Goal: Task Accomplishment & Management: Manage account settings

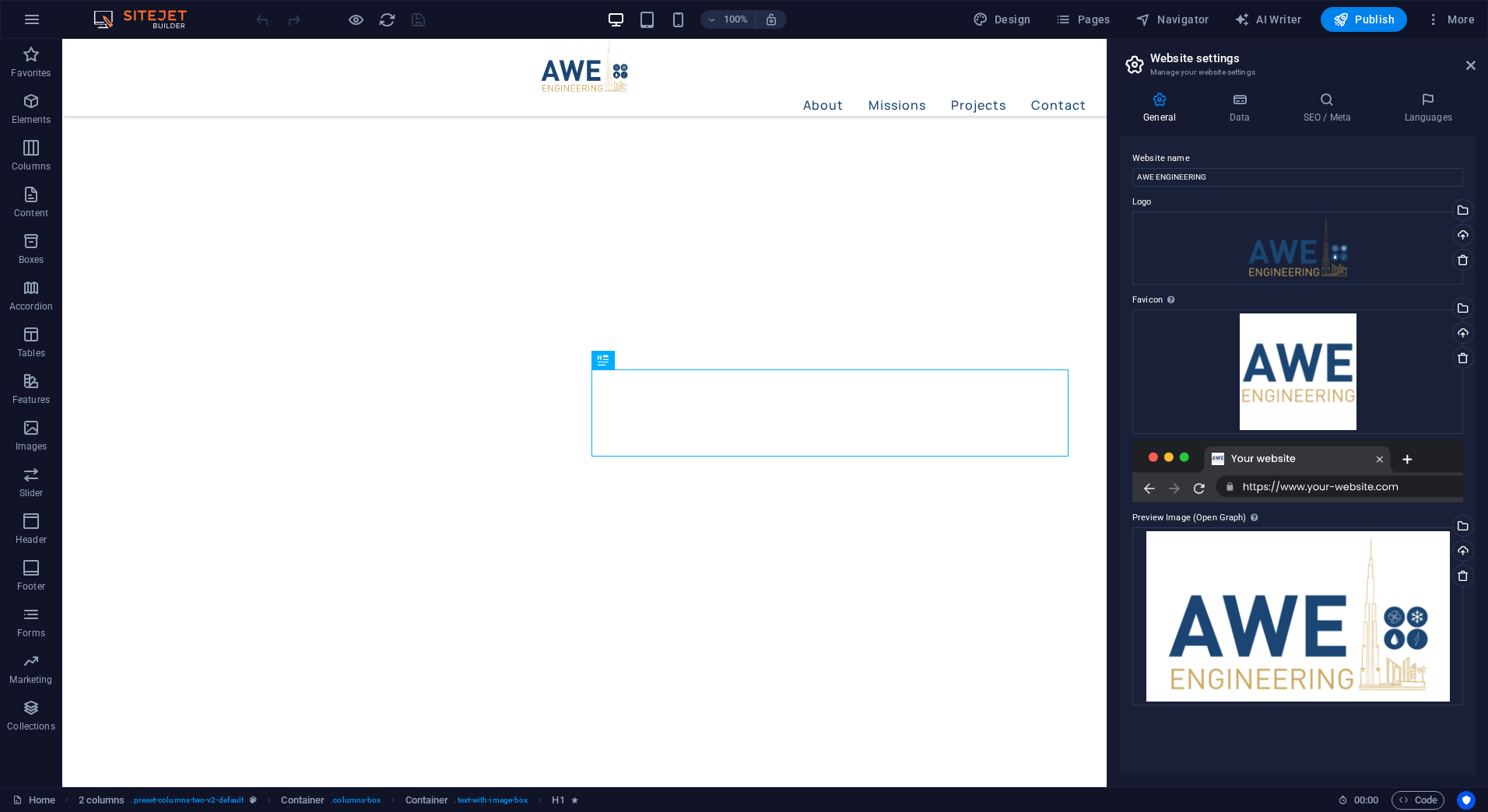
scroll to position [633, 0]
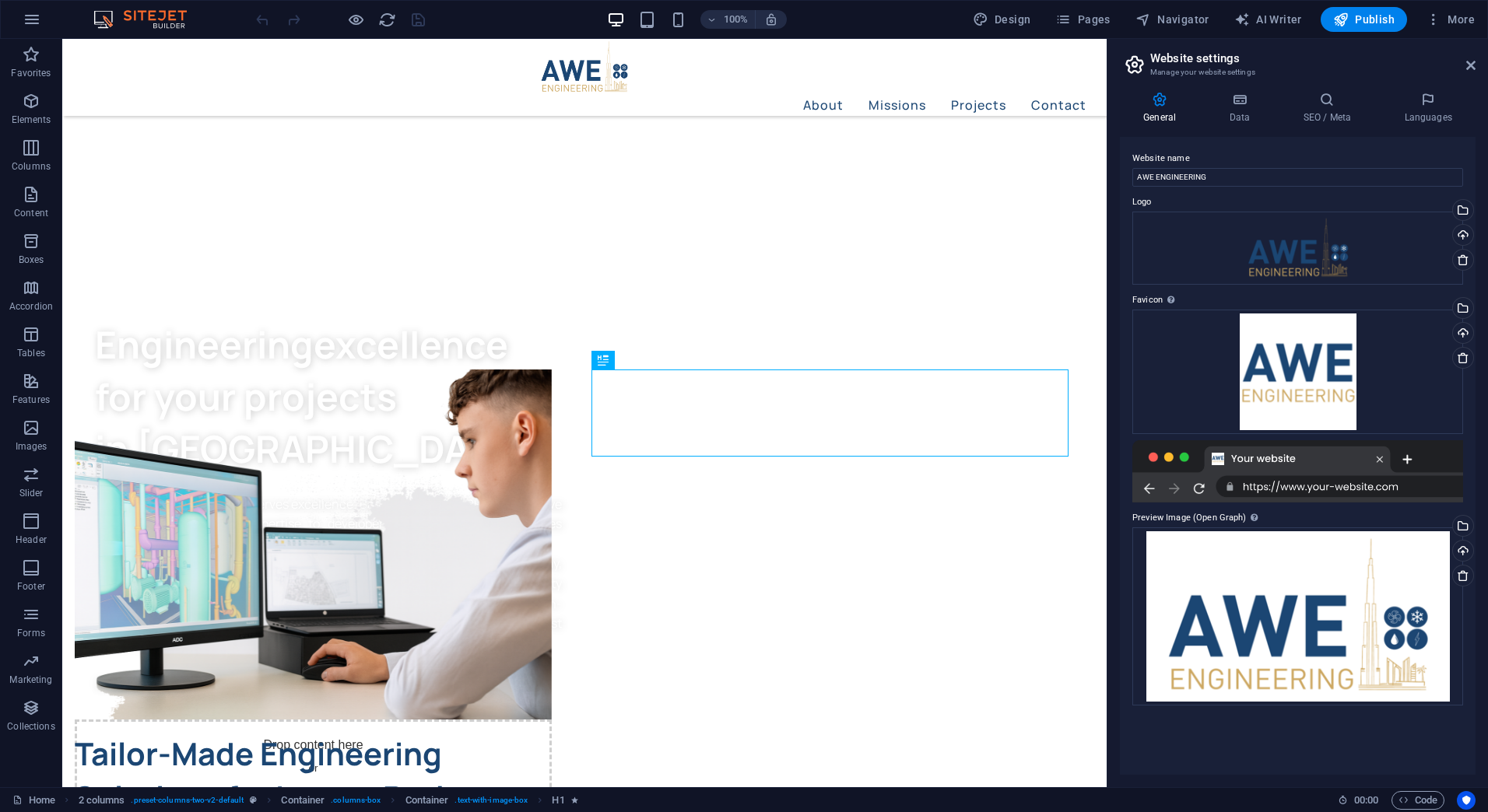
click at [1477, 59] on aside "Website settings Manage your website settings General Data SEO / Meta Languages…" at bounding box center [1297, 413] width 381 height 749
click at [1470, 62] on icon at bounding box center [1471, 65] width 9 height 12
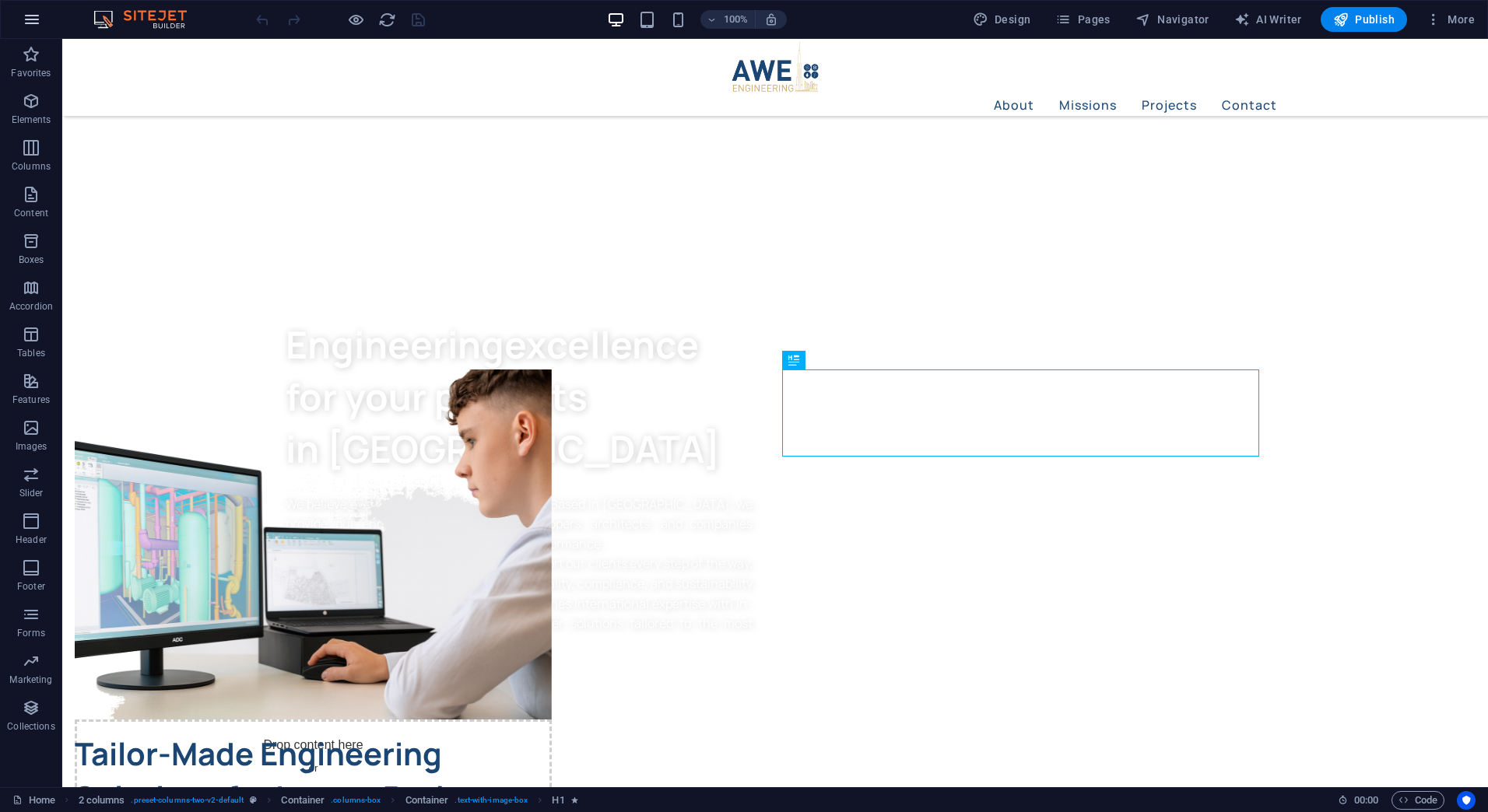
click at [20, 16] on button "button" at bounding box center [31, 19] width 37 height 37
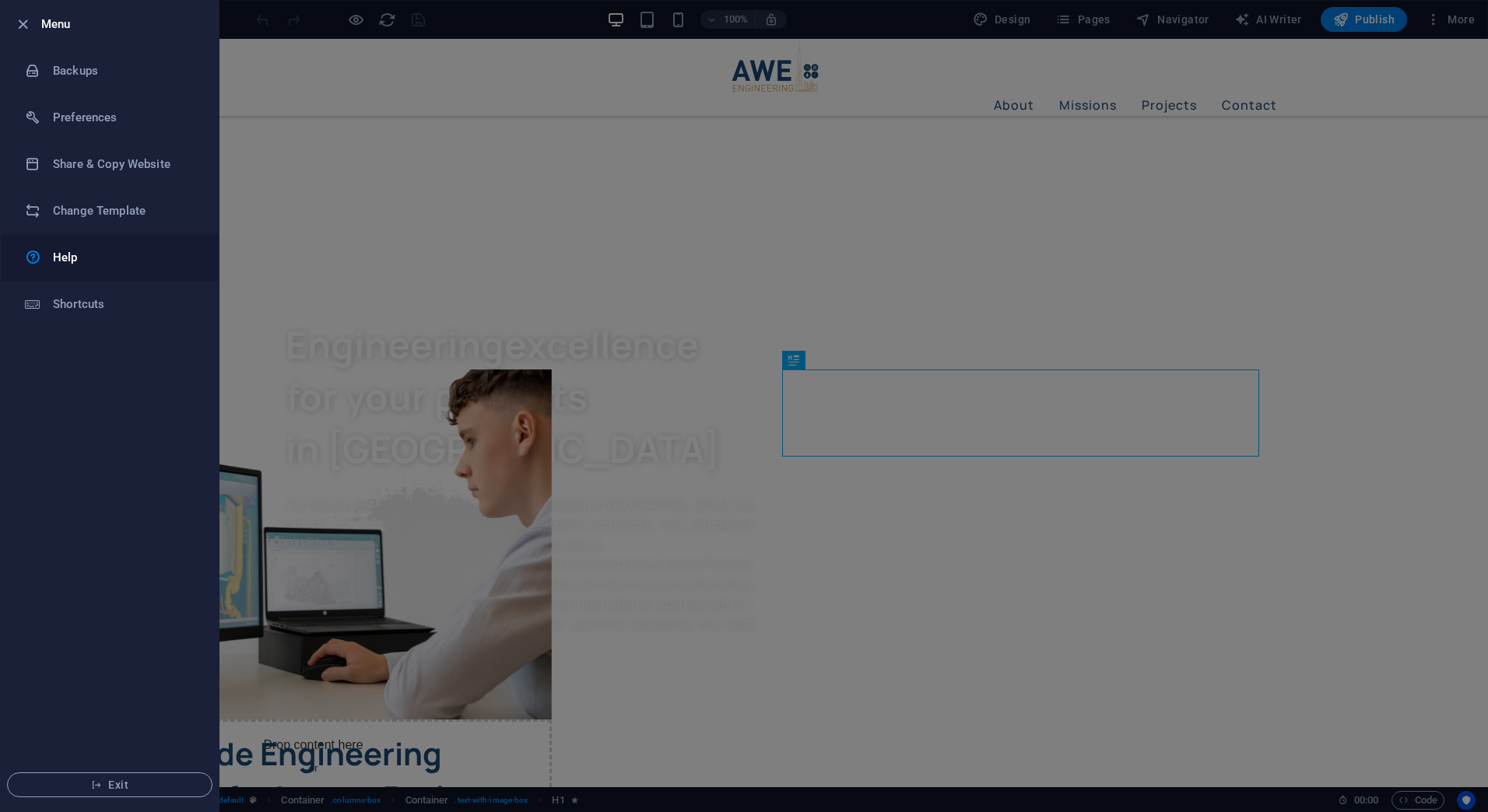
click at [82, 264] on h6 "Help" at bounding box center [125, 257] width 144 height 19
click at [12, 21] on li "Menu" at bounding box center [110, 24] width 218 height 47
click at [22, 24] on icon "button" at bounding box center [23, 25] width 18 height 18
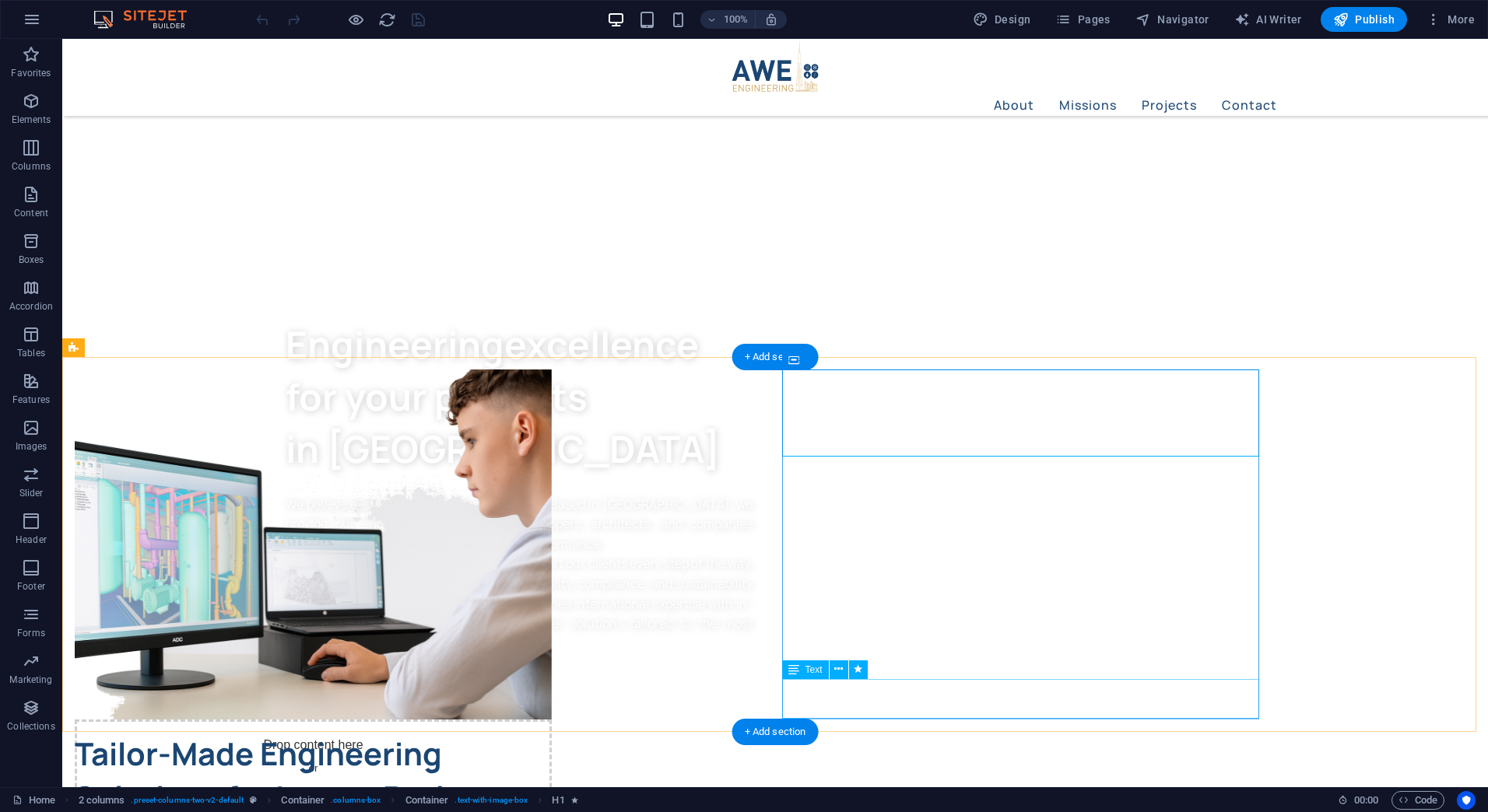
click at [841, 673] on icon at bounding box center [838, 669] width 8 height 16
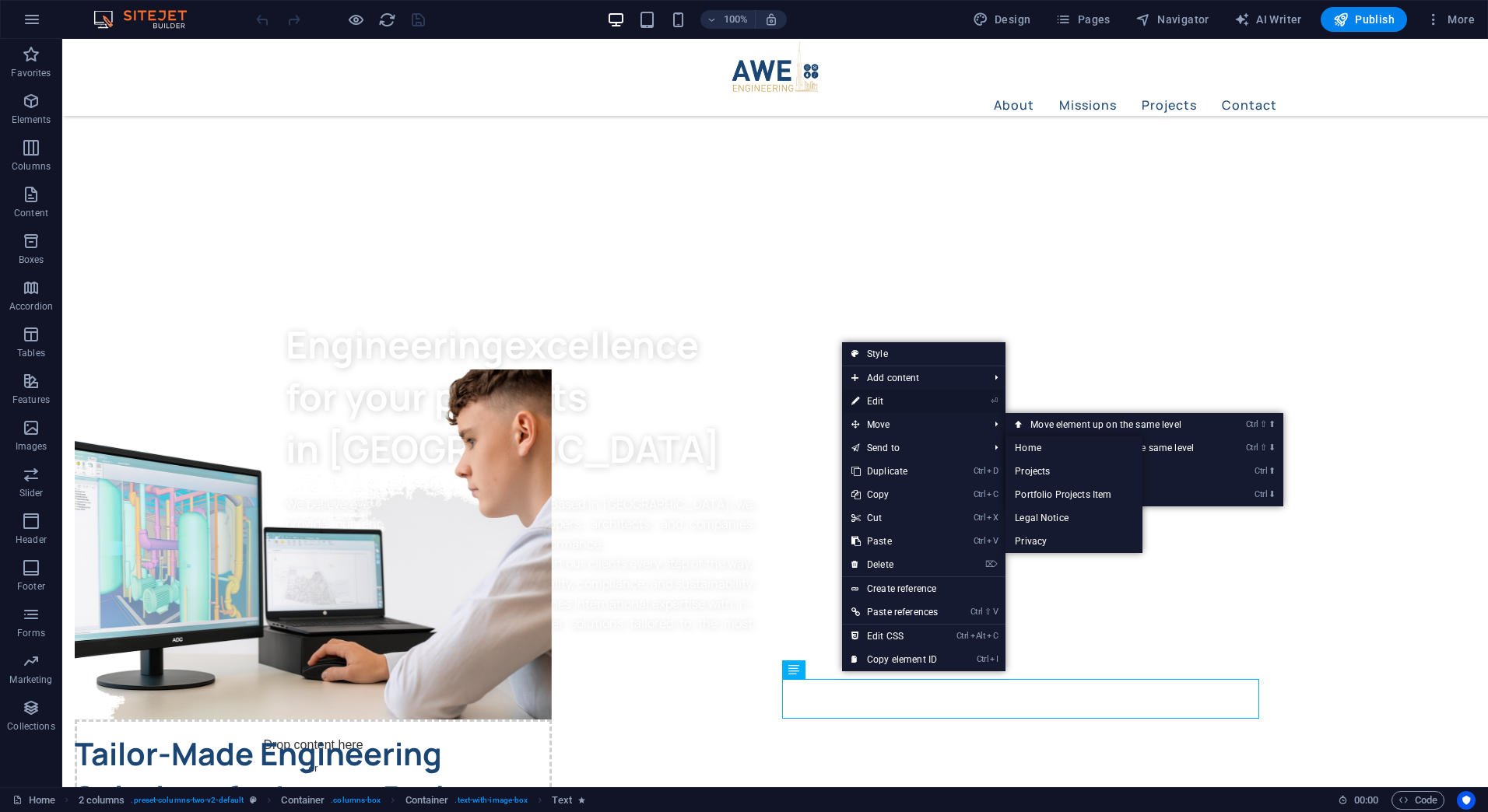
click at [910, 401] on link "⏎ Edit" at bounding box center [894, 401] width 105 height 23
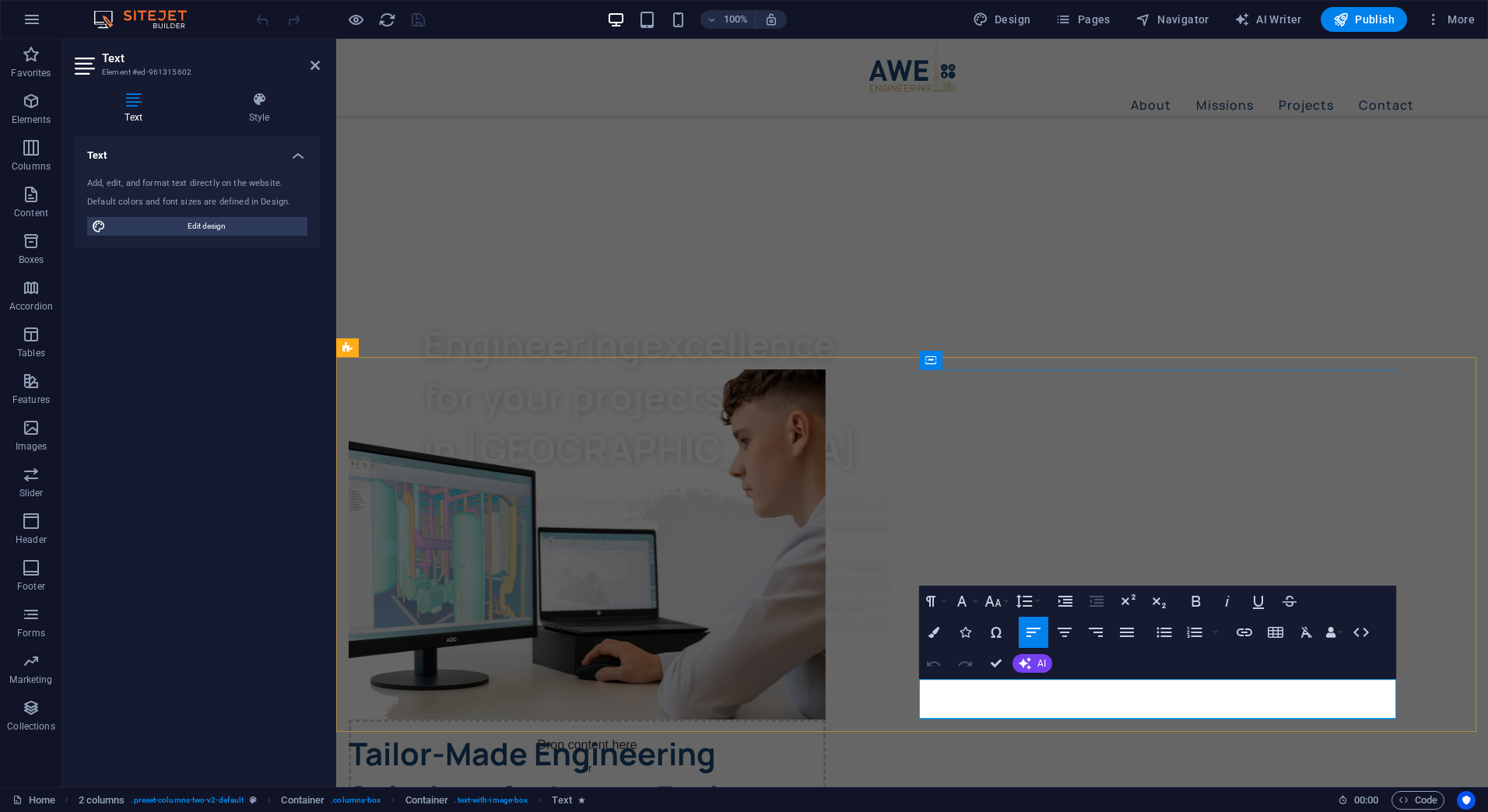
drag, startPoint x: 1049, startPoint y: 708, endPoint x: 908, endPoint y: 711, distance: 141.0
click at [908, 711] on div "Drop content here or Add elements Paste clipboard Tailor-Made Engineering Solut…" at bounding box center [912, 725] width 1151 height 736
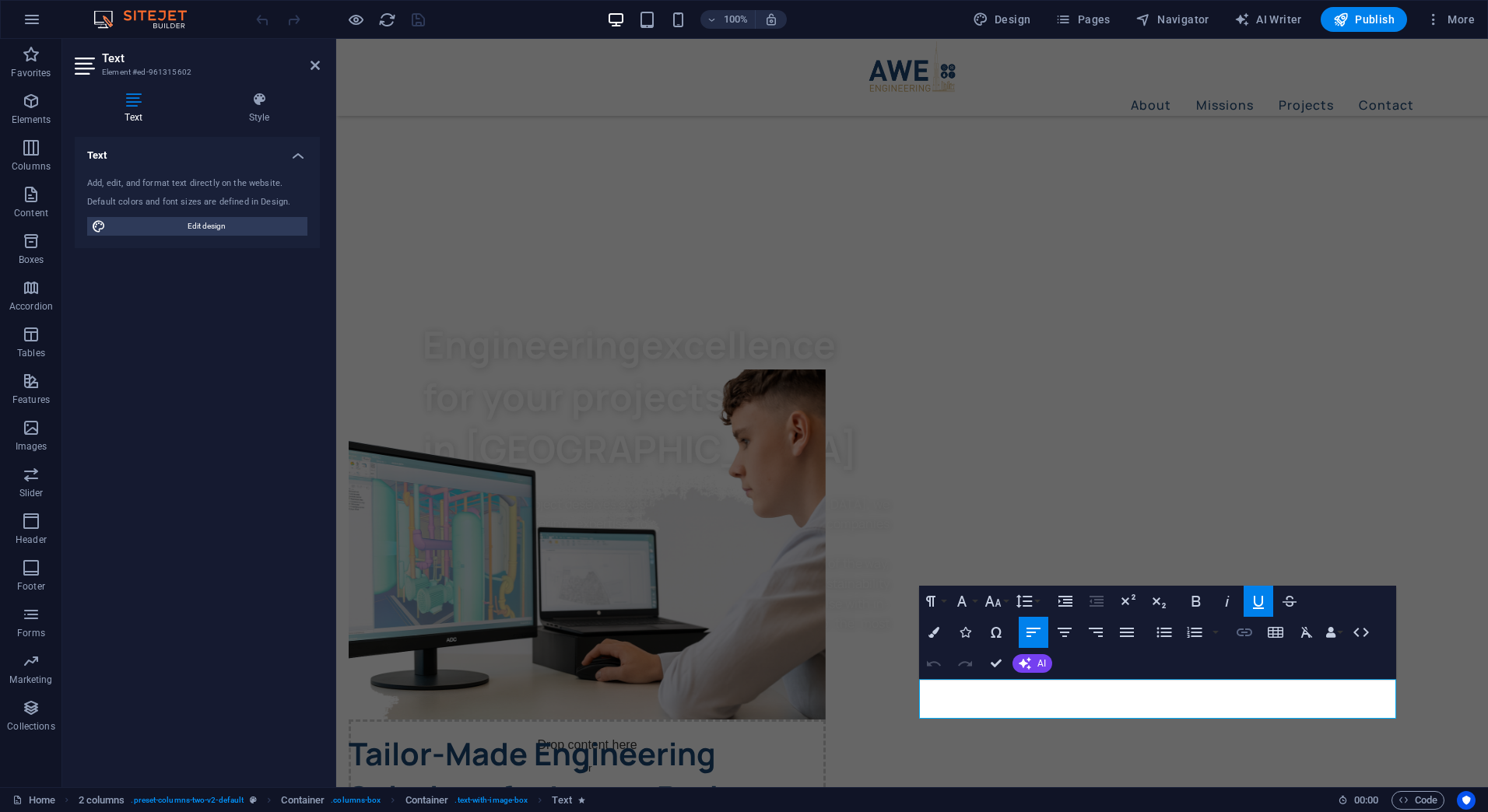
click at [1236, 630] on icon "button" at bounding box center [1244, 632] width 19 height 19
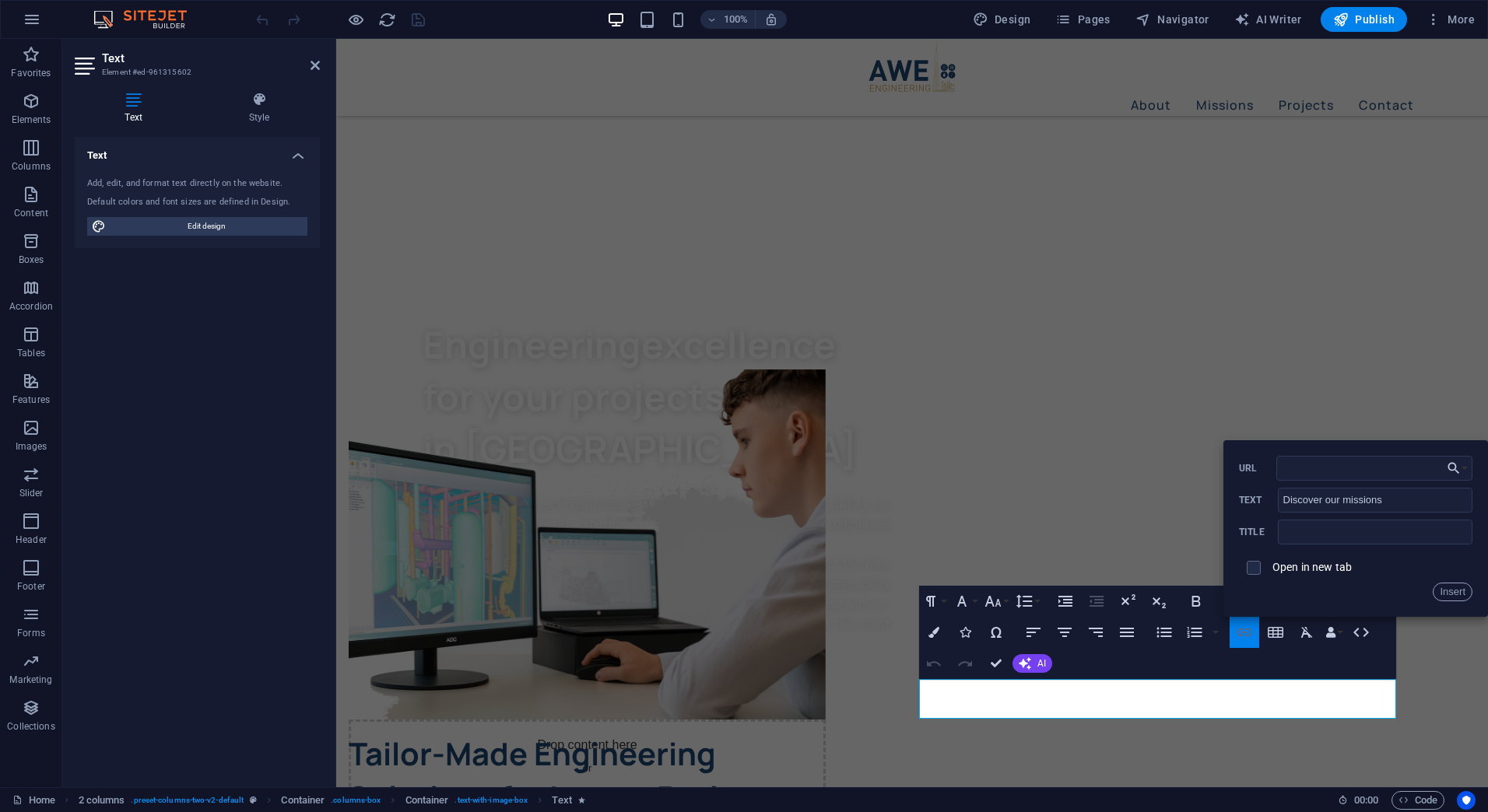
click at [1236, 630] on icon "button" at bounding box center [1244, 632] width 19 height 19
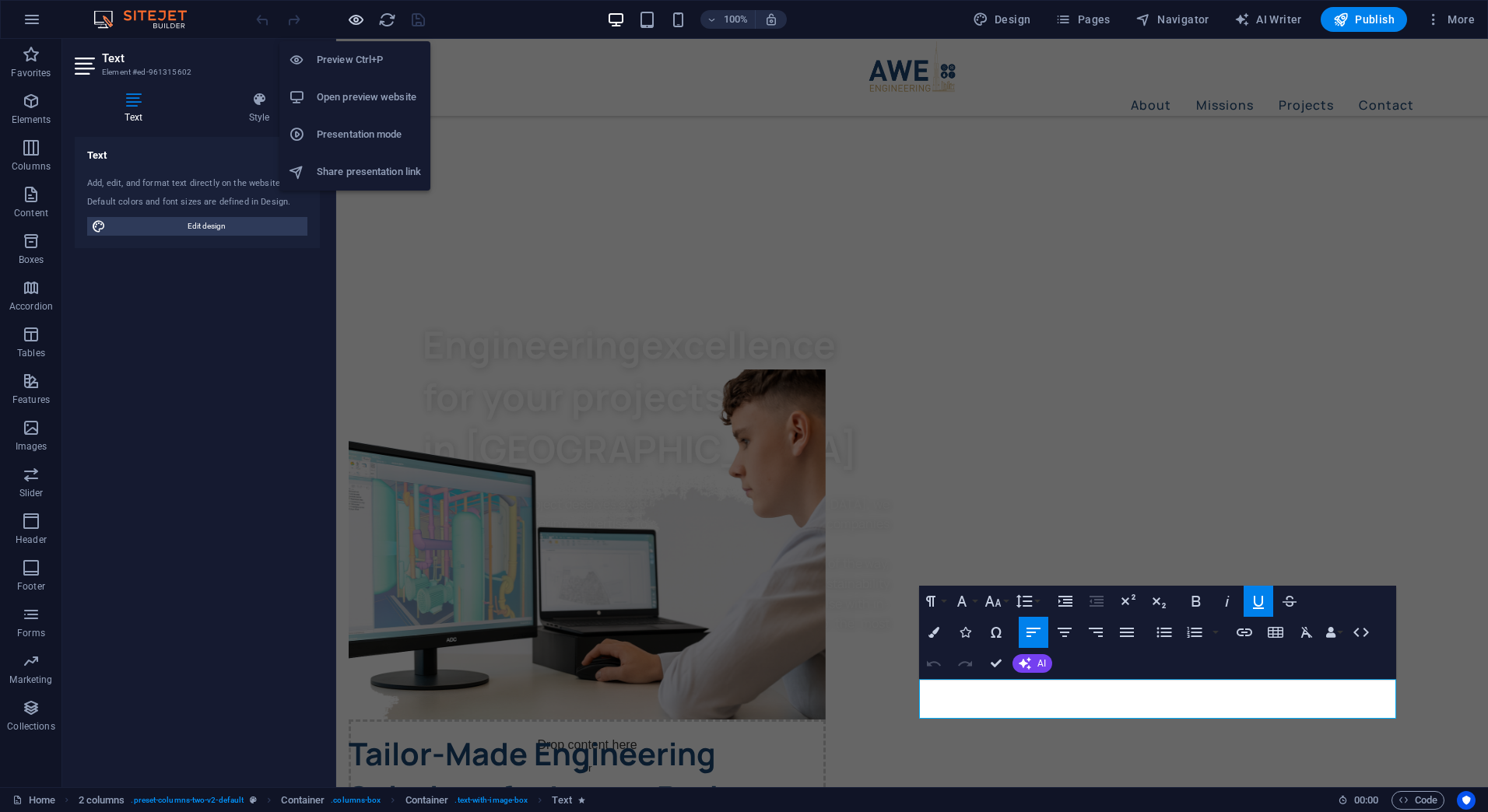
click at [356, 26] on icon "button" at bounding box center [356, 20] width 18 height 18
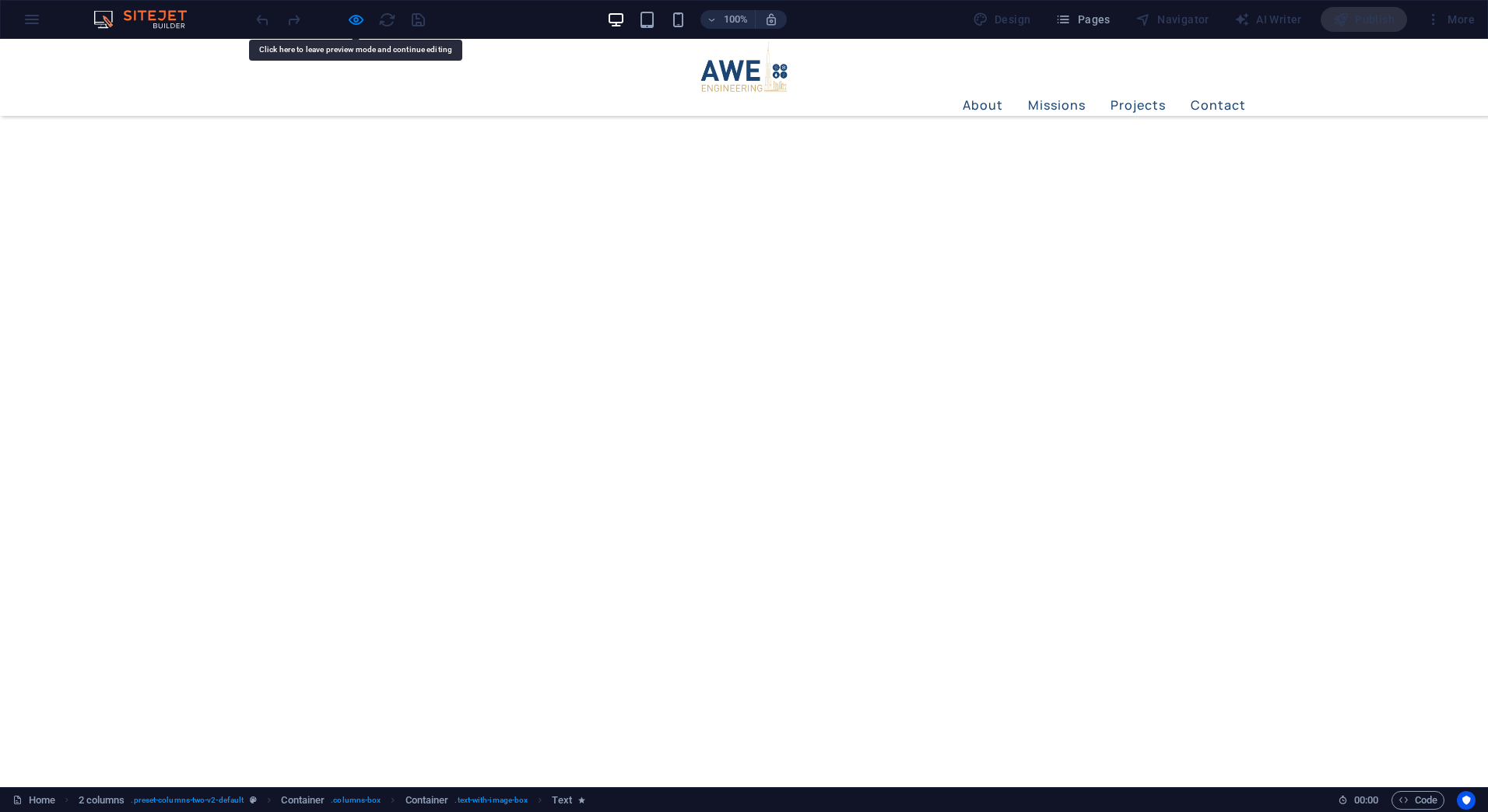
scroll to position [0, 0]
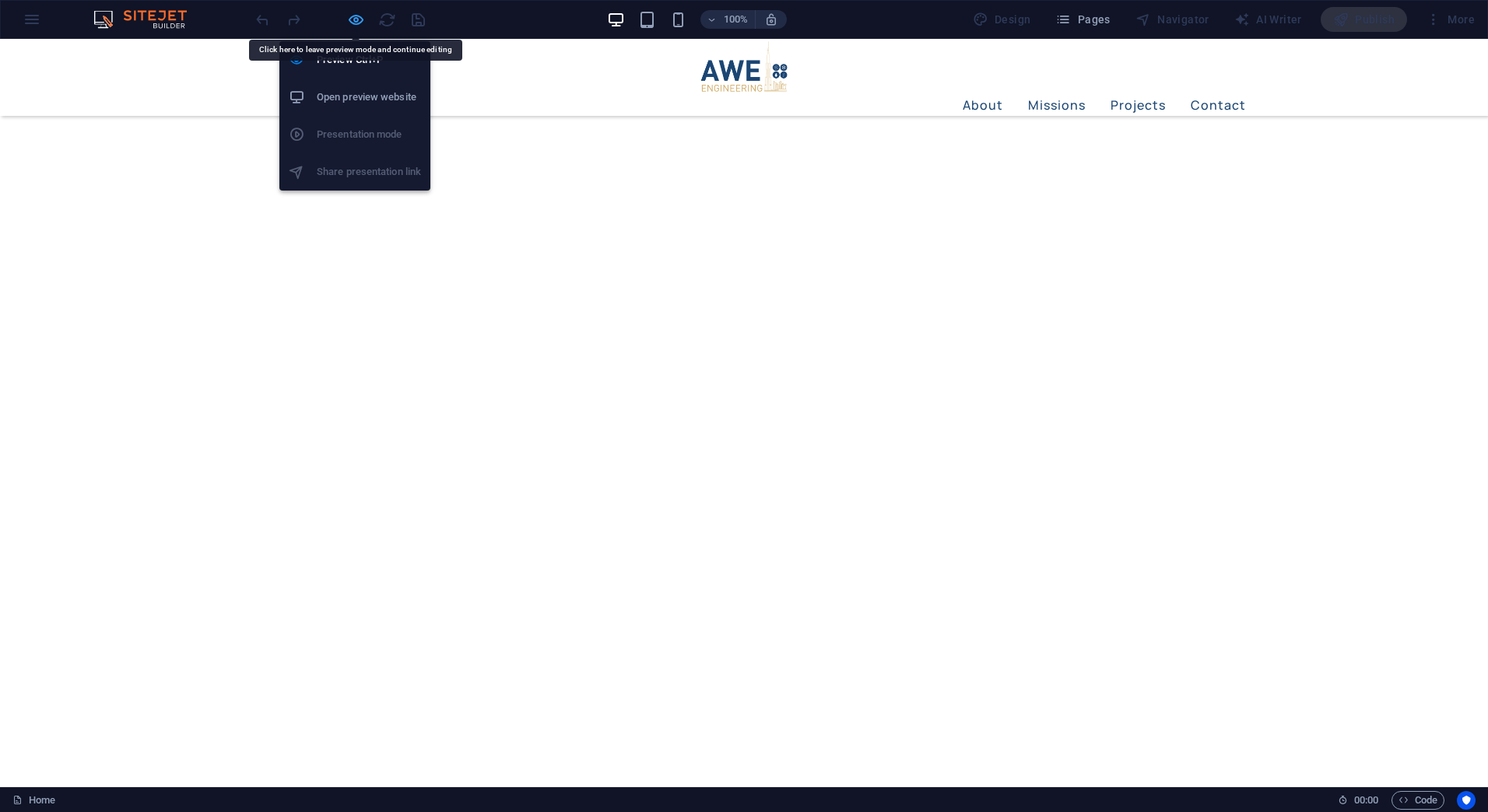
click at [359, 12] on icon "button" at bounding box center [356, 20] width 18 height 18
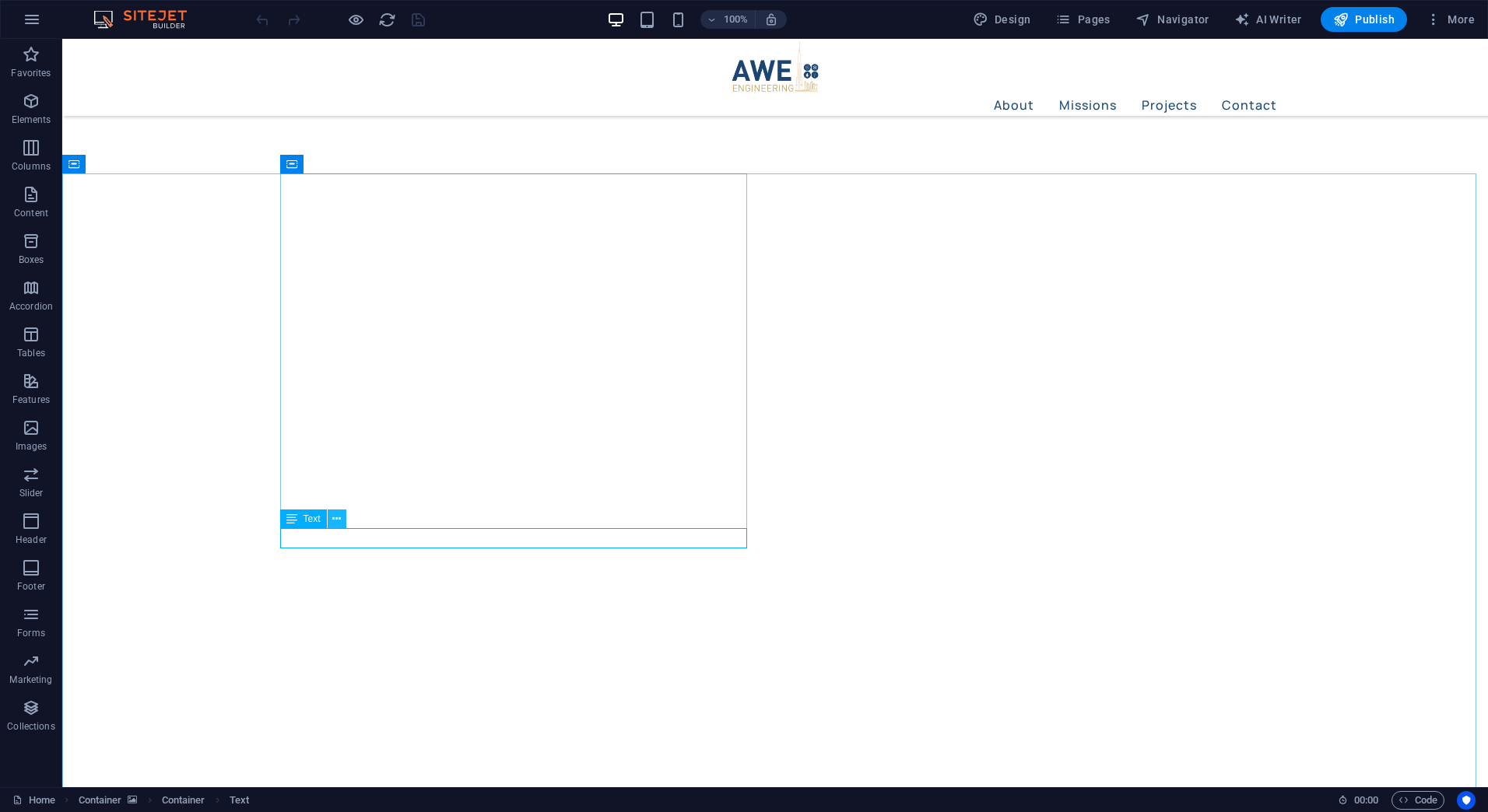
click at [337, 520] on icon at bounding box center [337, 519] width 8 height 16
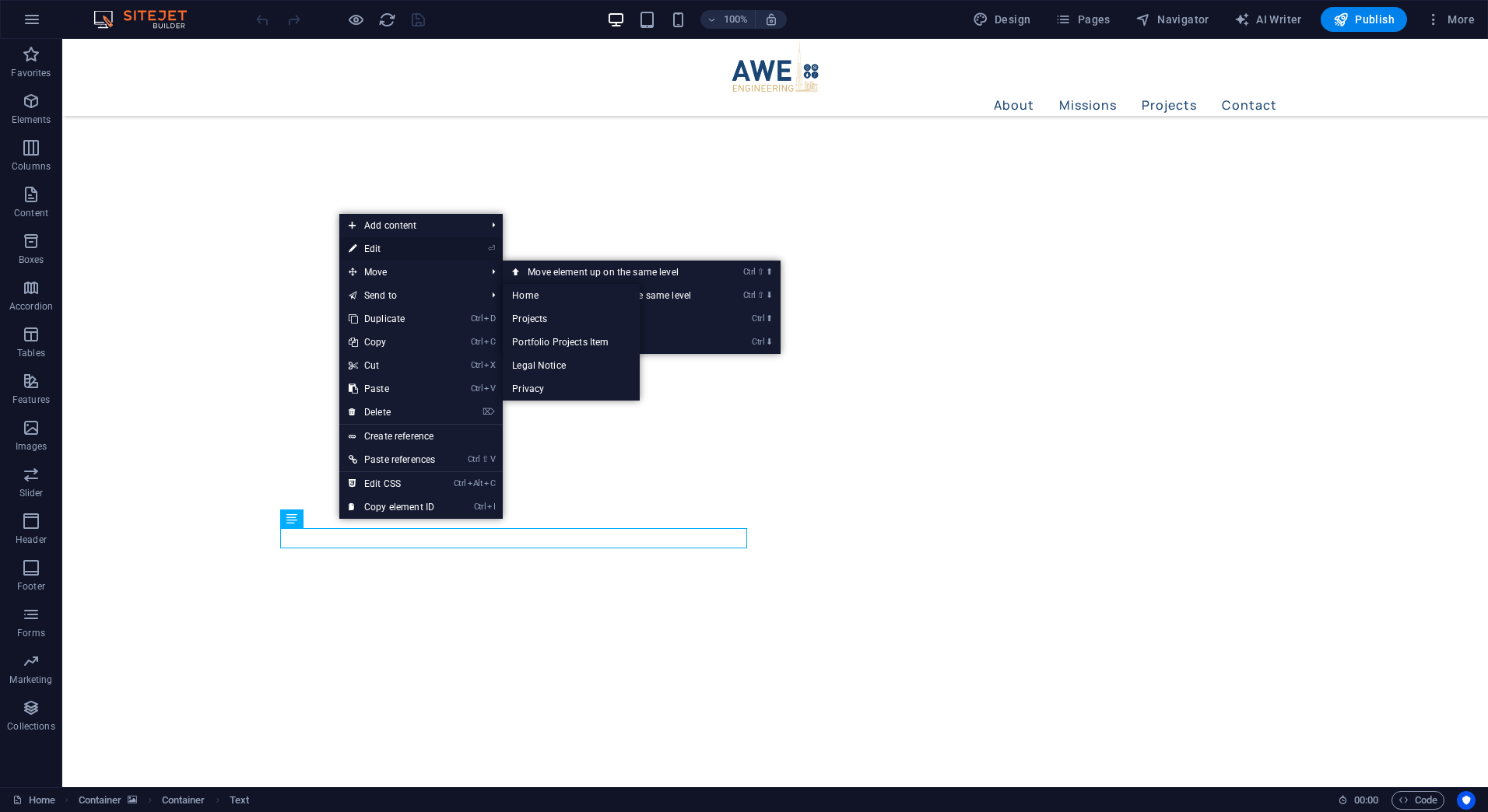
click at [398, 243] on link "⏎ Edit" at bounding box center [391, 249] width 105 height 23
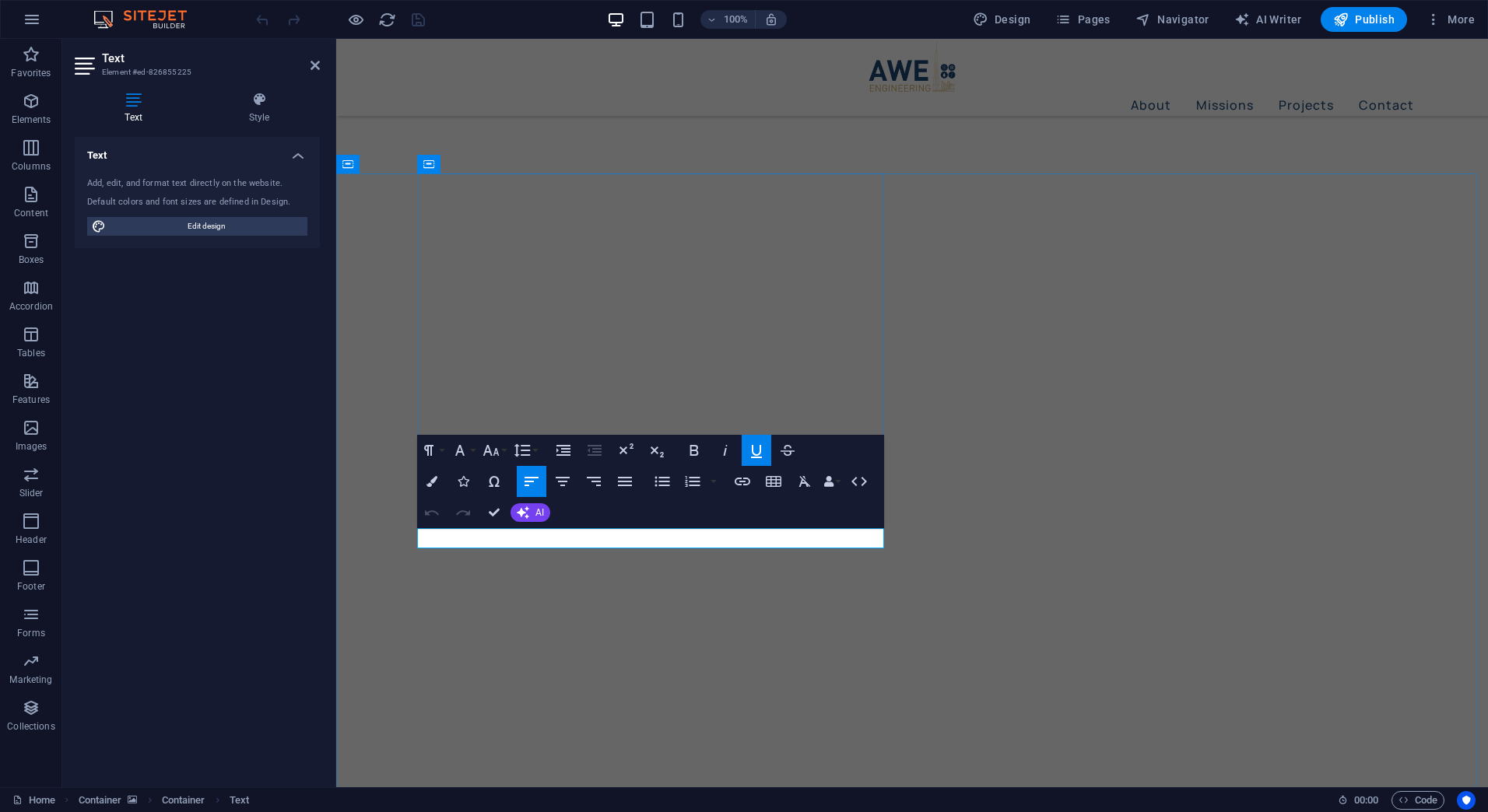
drag, startPoint x: 544, startPoint y: 537, endPoint x: 356, endPoint y: 529, distance: 188.2
click at [356, 529] on div "Engineering excellence for your projects in [GEOGRAPHIC_DATA] We believe every …" at bounding box center [912, 561] width 1151 height 777
click at [742, 481] on icon "button" at bounding box center [742, 481] width 19 height 19
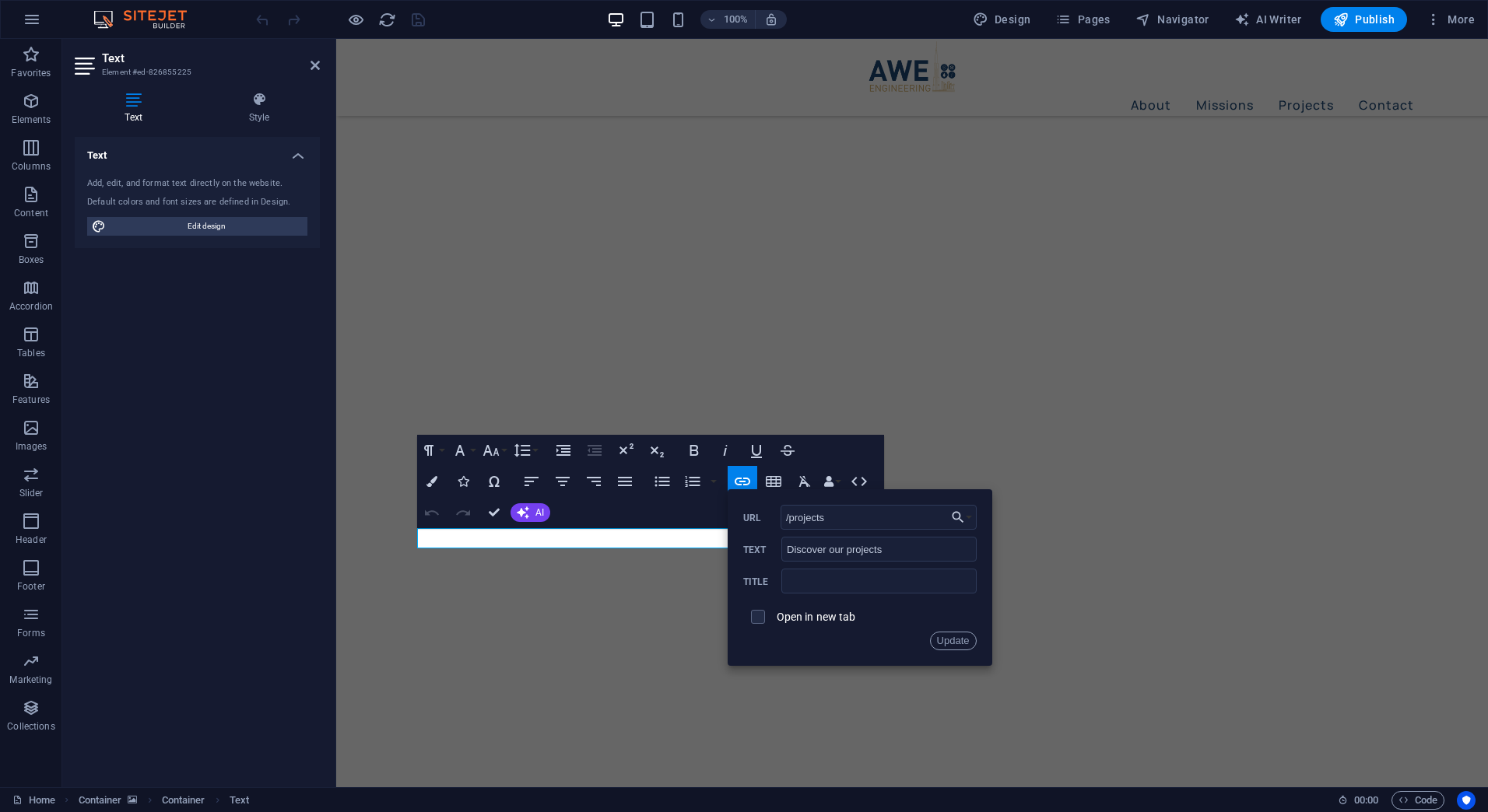
drag, startPoint x: 845, startPoint y: 523, endPoint x: 704, endPoint y: 499, distance: 143.0
click at [705, 499] on div "Paragraph Format Normal Heading 1 Heading 2 Heading 3 Heading 4 Heading 5 Headi…" at bounding box center [651, 481] width 467 height 93
click at [957, 640] on button "Update" at bounding box center [953, 641] width 47 height 19
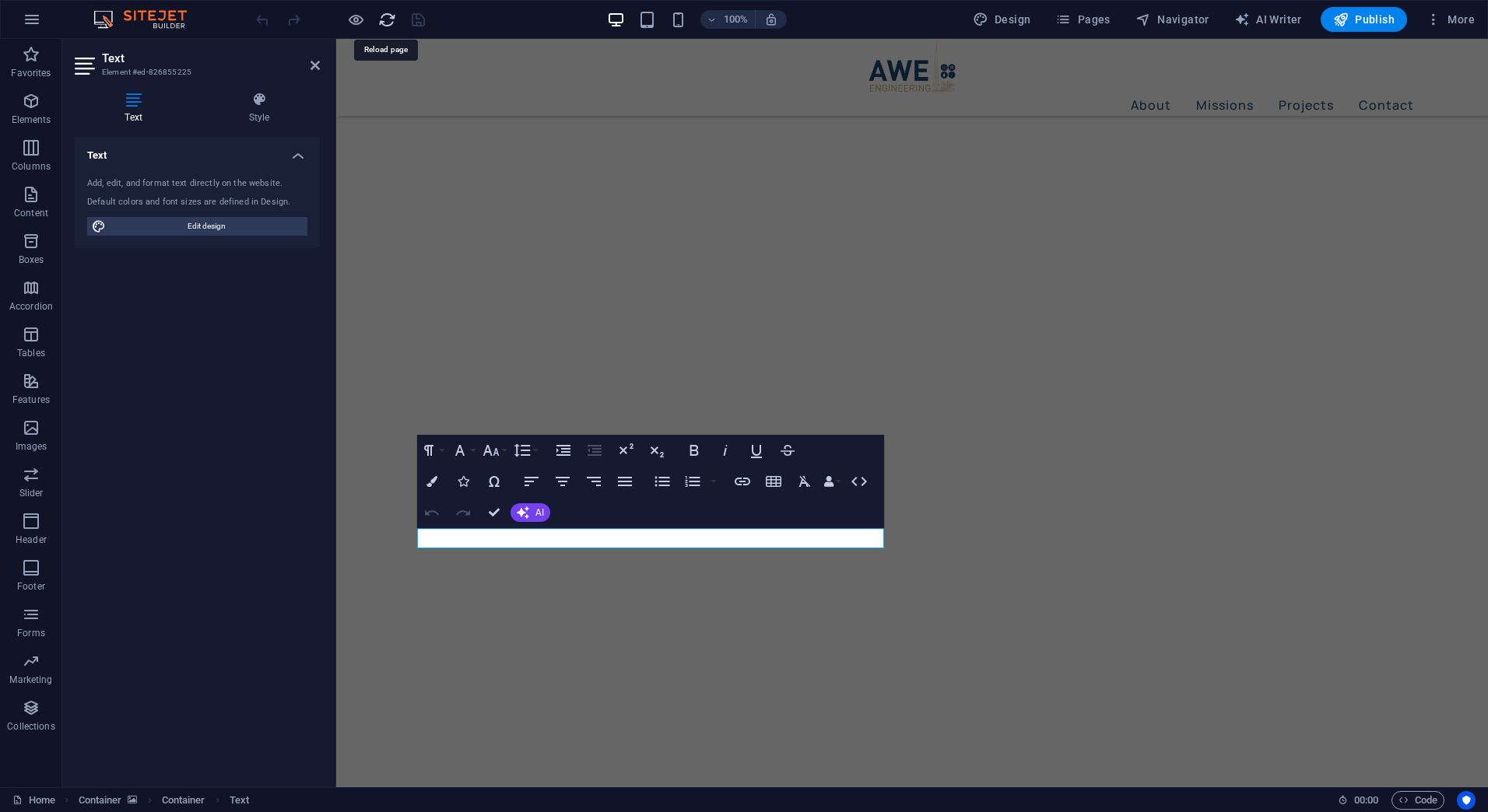
click at [386, 21] on icon "reload" at bounding box center [388, 20] width 18 height 18
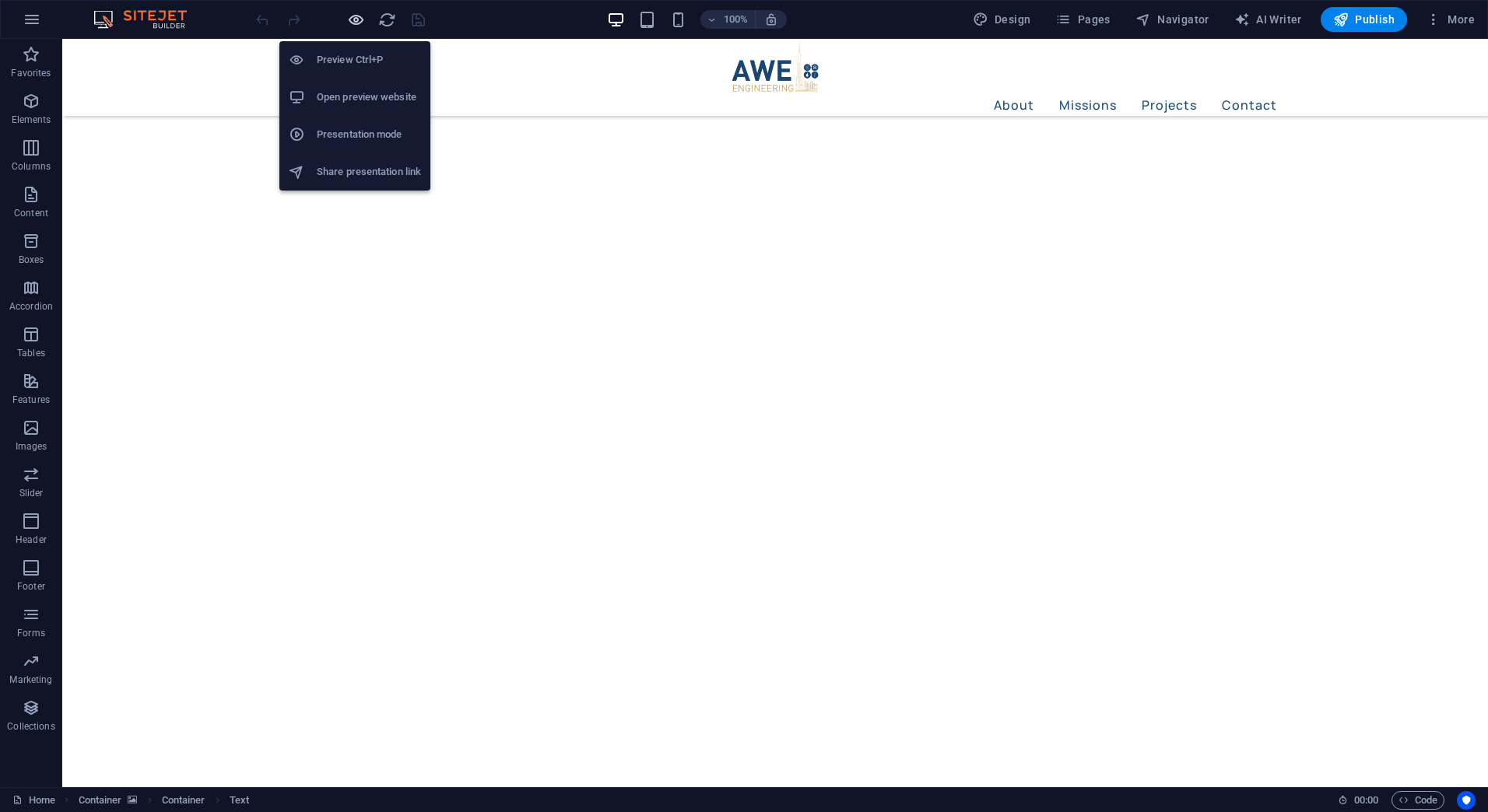
click at [361, 21] on icon "button" at bounding box center [356, 20] width 18 height 18
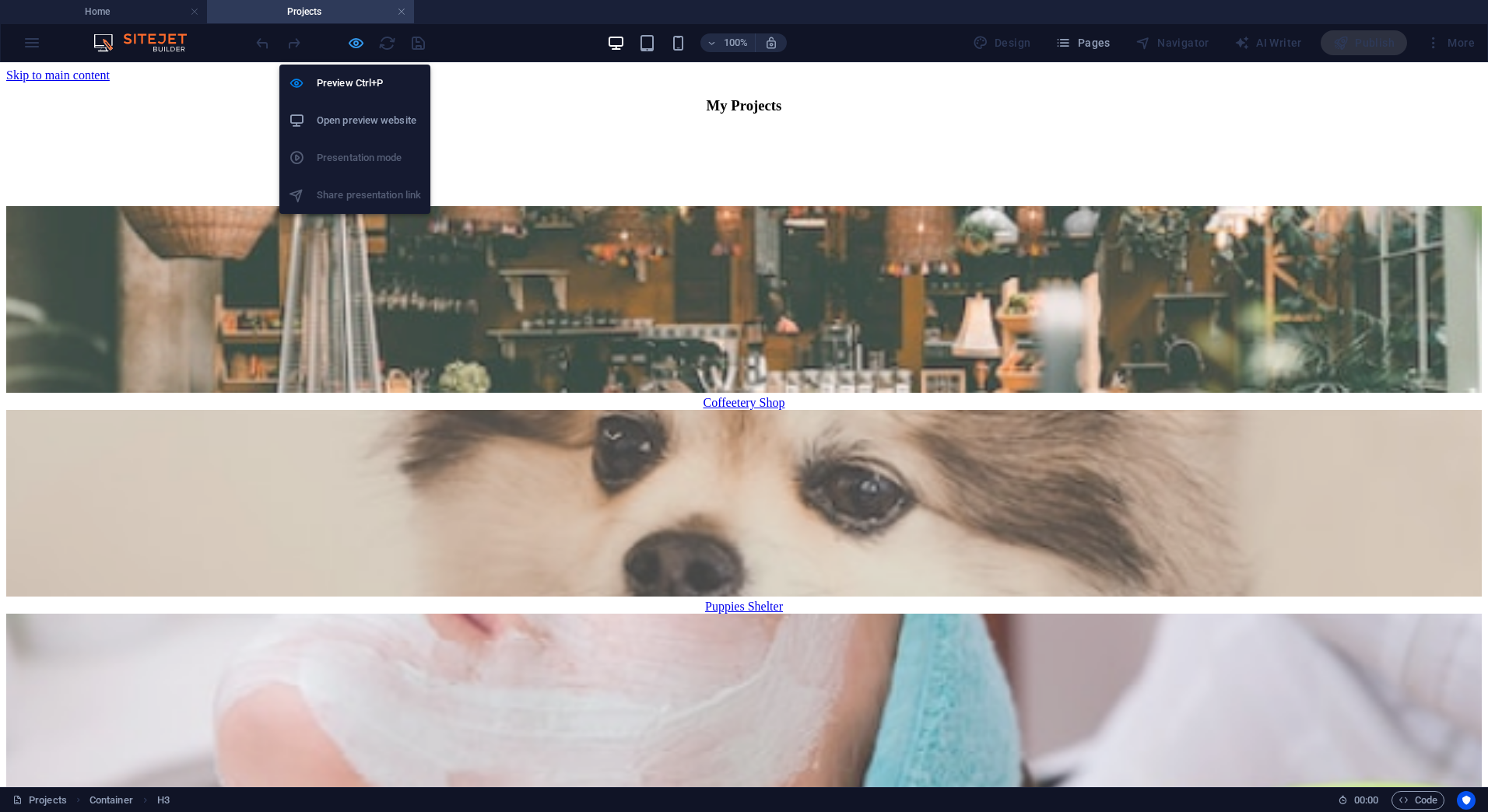
click at [356, 38] on icon "button" at bounding box center [356, 44] width 18 height 18
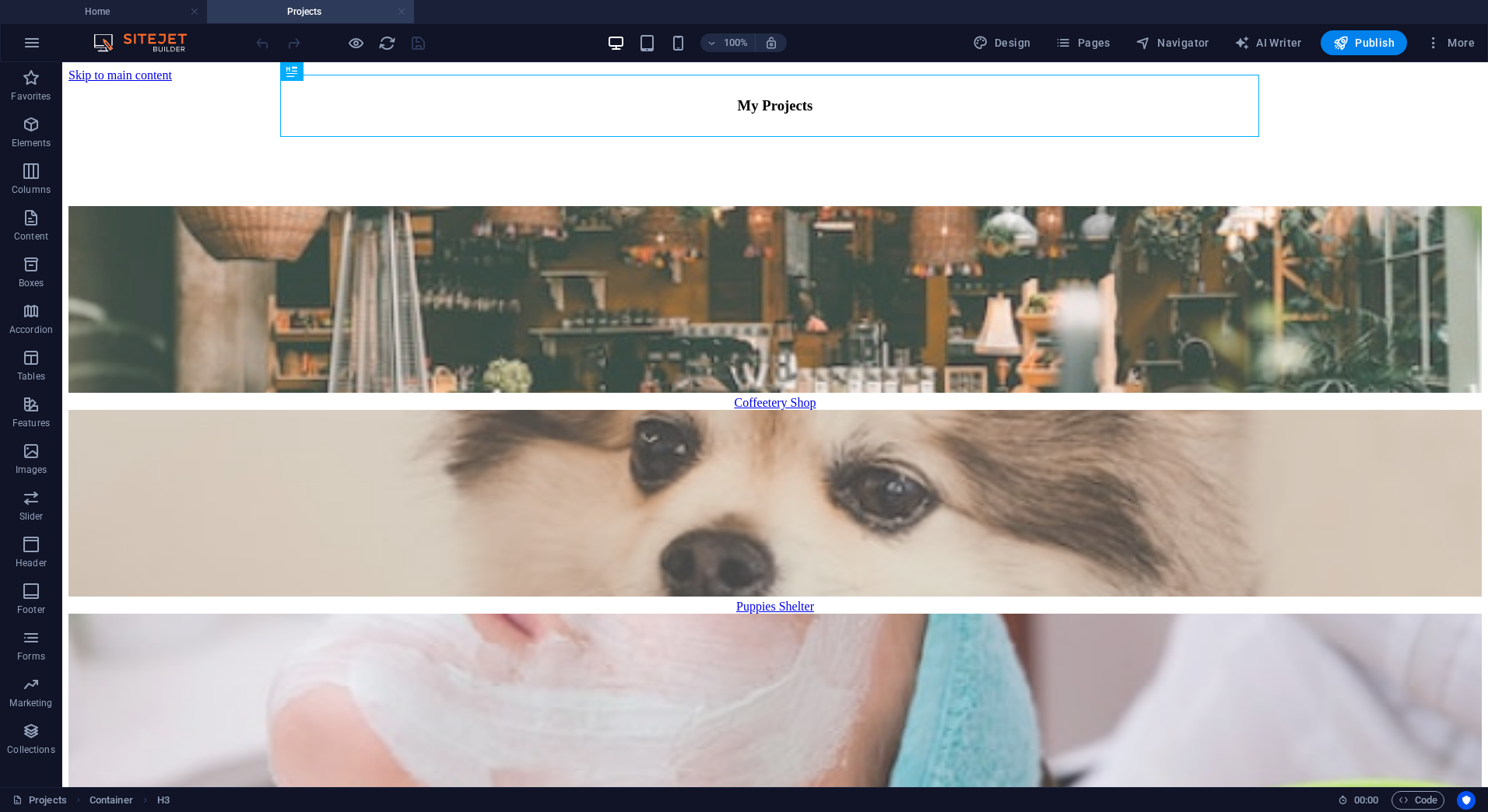
click at [399, 13] on link at bounding box center [401, 12] width 9 height 15
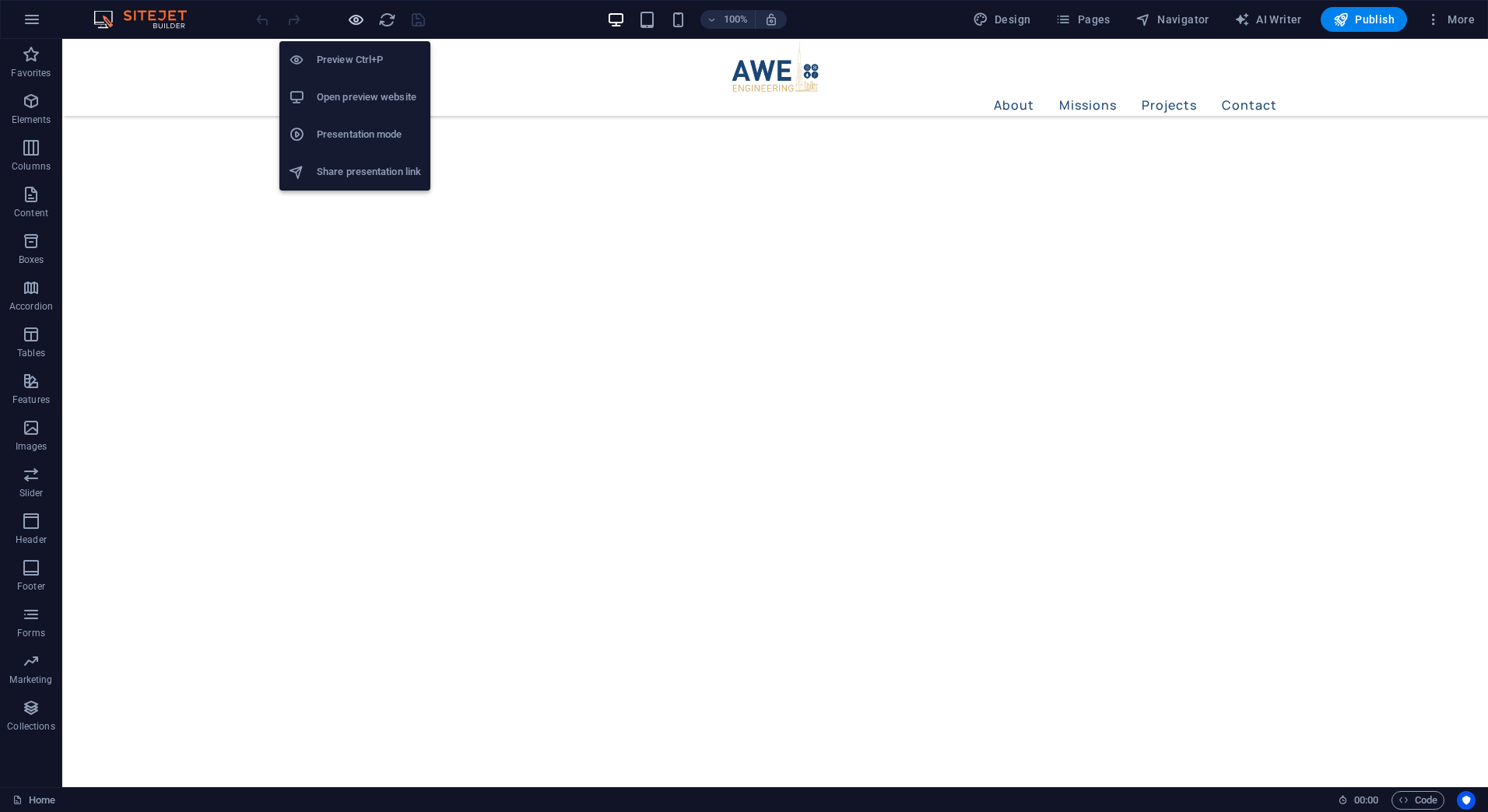
click at [351, 16] on icon "button" at bounding box center [356, 20] width 18 height 18
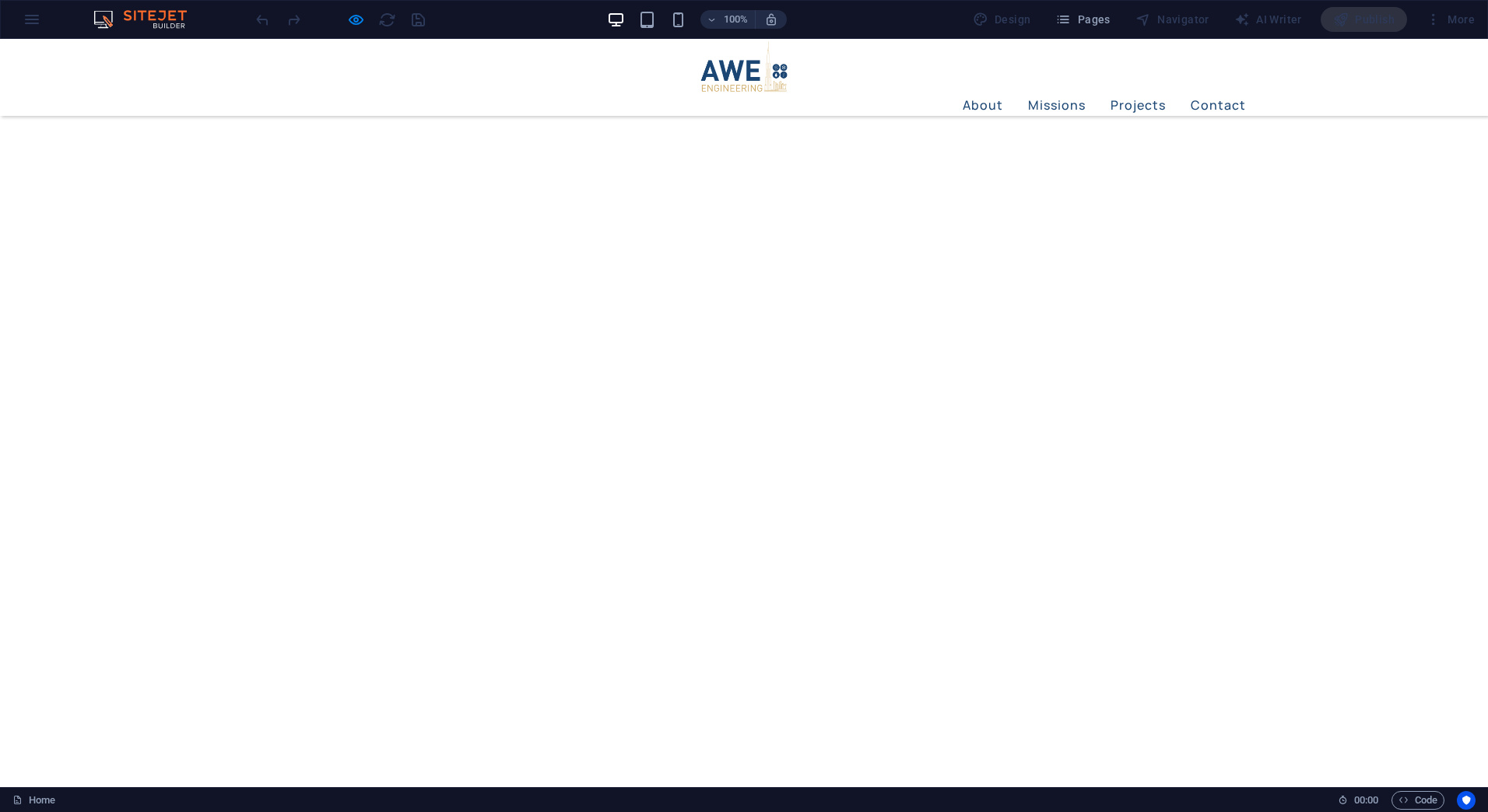
click at [365, 21] on div at bounding box center [340, 19] width 174 height 25
click at [360, 22] on icon "button" at bounding box center [356, 20] width 18 height 18
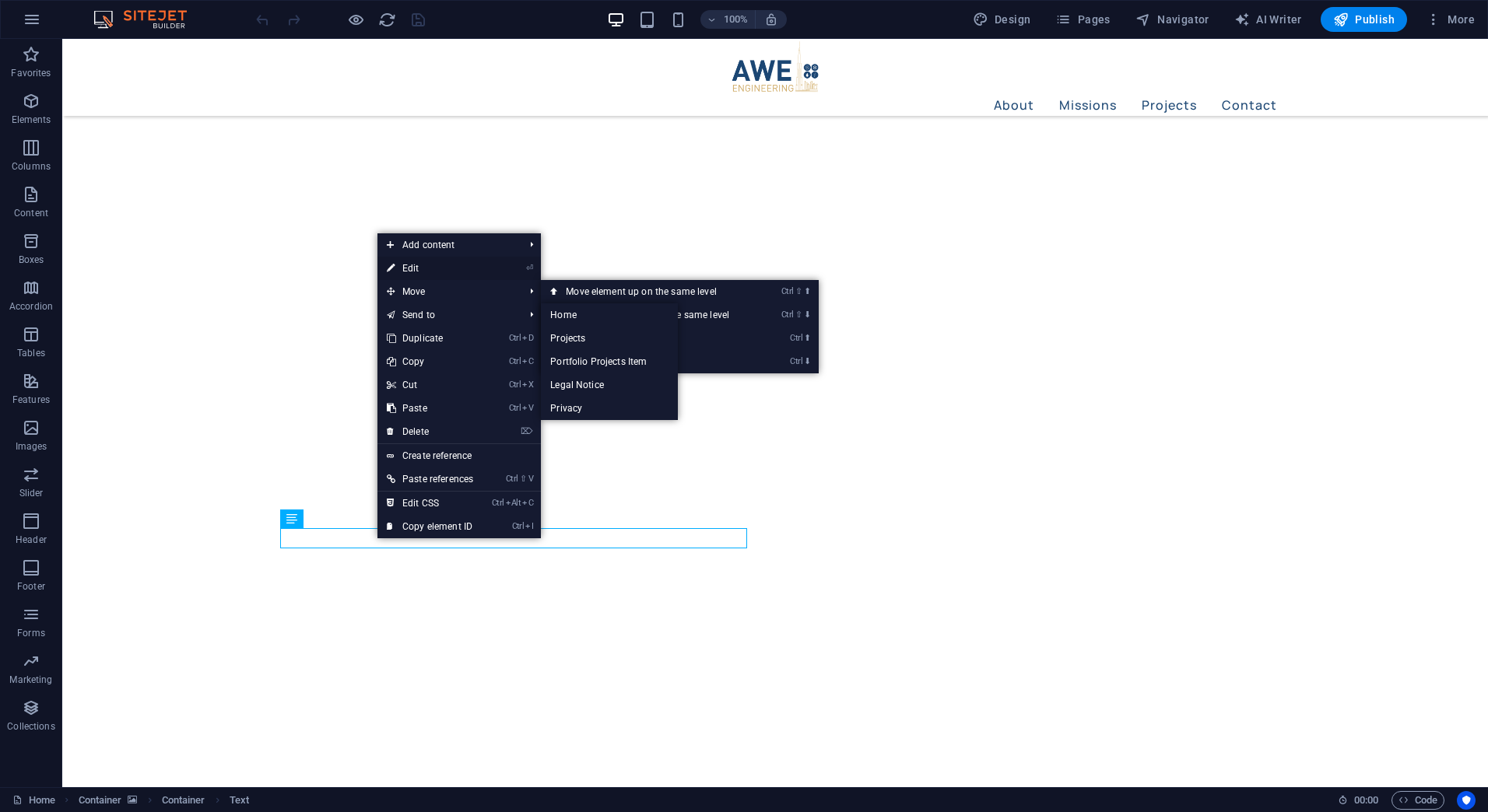
click at [450, 262] on link "⏎ Edit" at bounding box center [430, 268] width 105 height 23
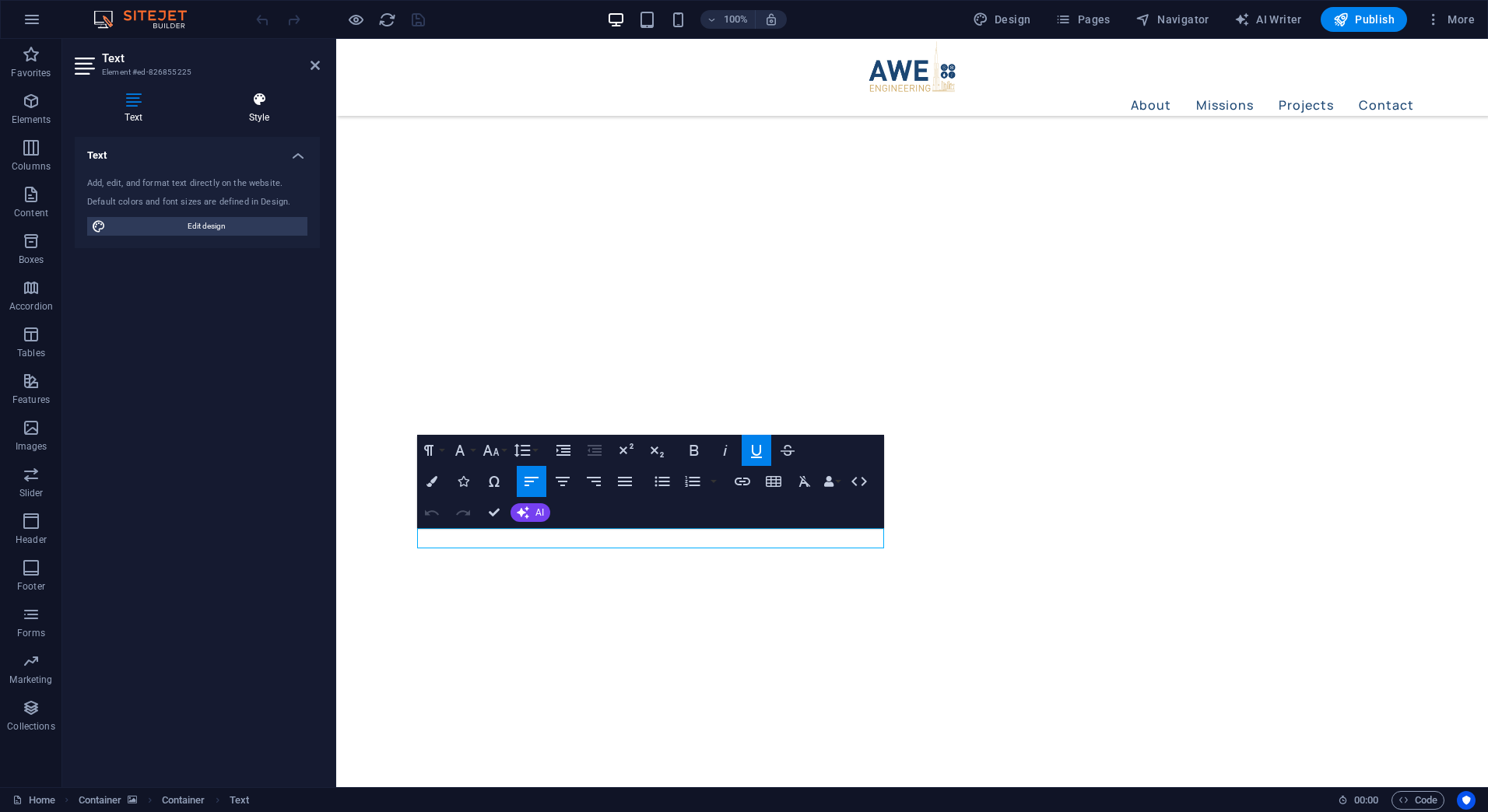
click at [269, 95] on icon at bounding box center [259, 99] width 121 height 16
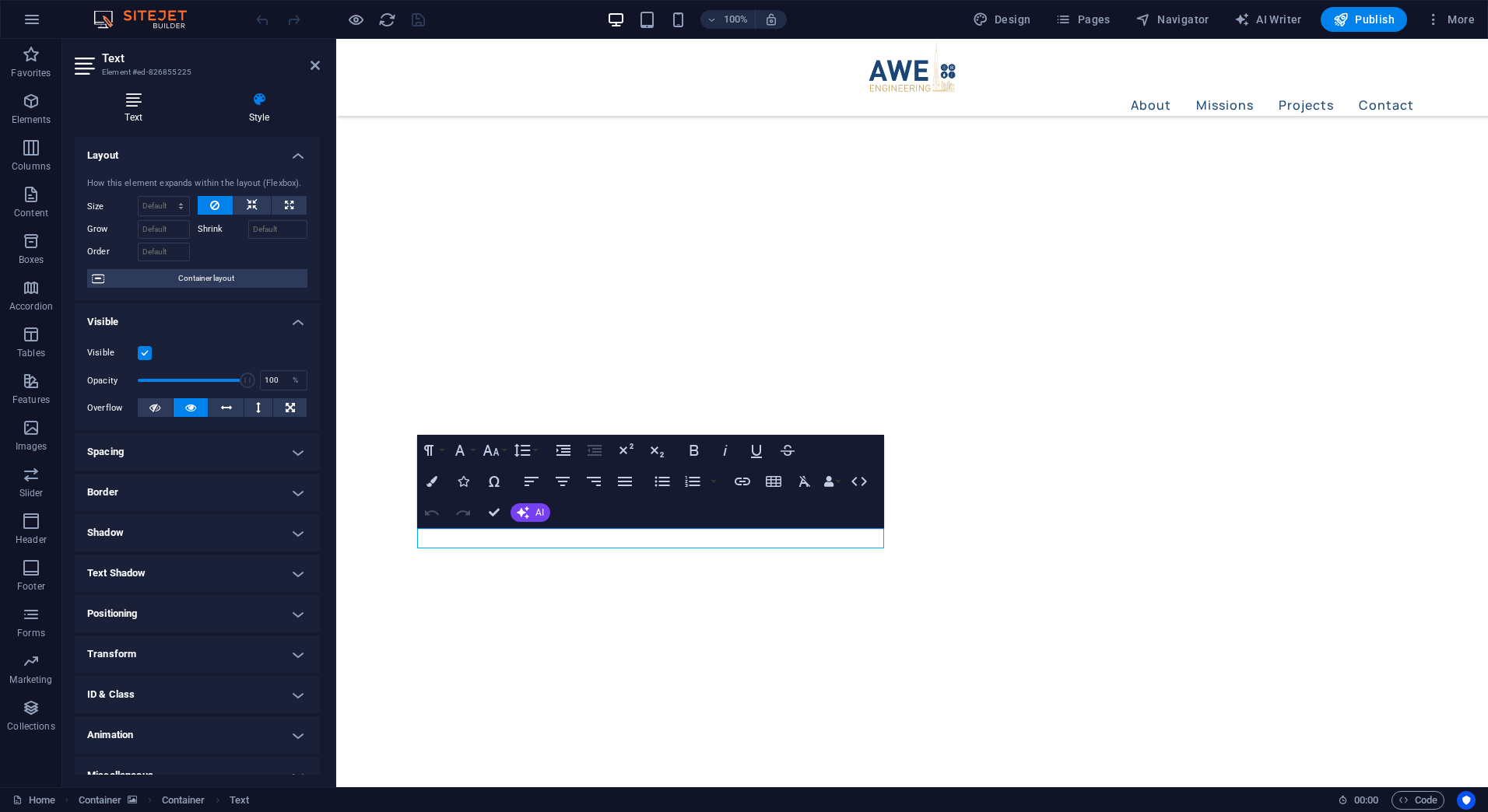
click at [137, 103] on icon at bounding box center [134, 99] width 117 height 16
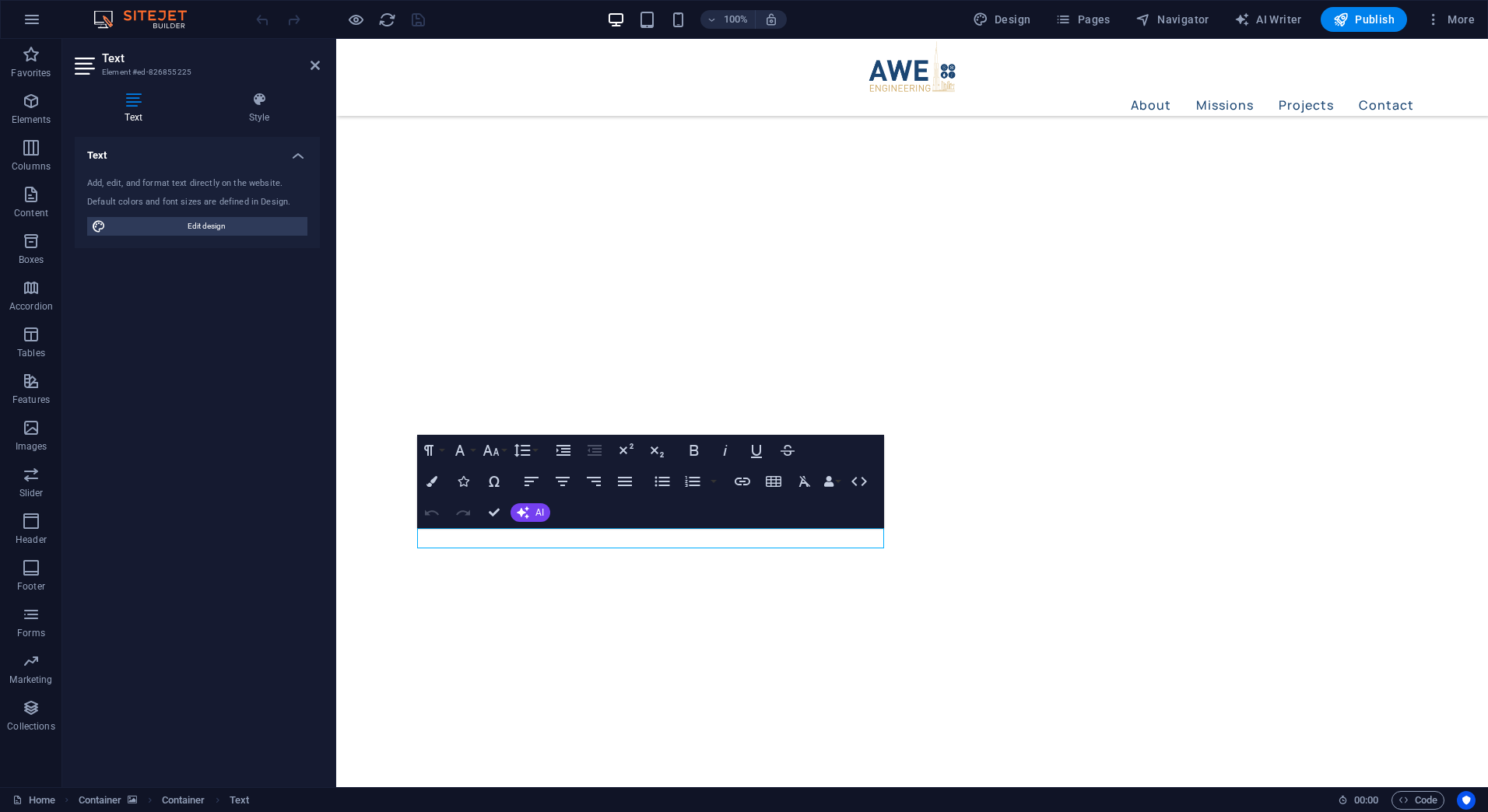
click at [520, 524] on div "Undo Redo Confirm (Ctrl+⏎) AI Improve Make shorter Make longer Fix spelling & g…" at bounding box center [484, 513] width 134 height 31
click at [510, 506] on icon "button" at bounding box center [509, 505] width 19 height 19
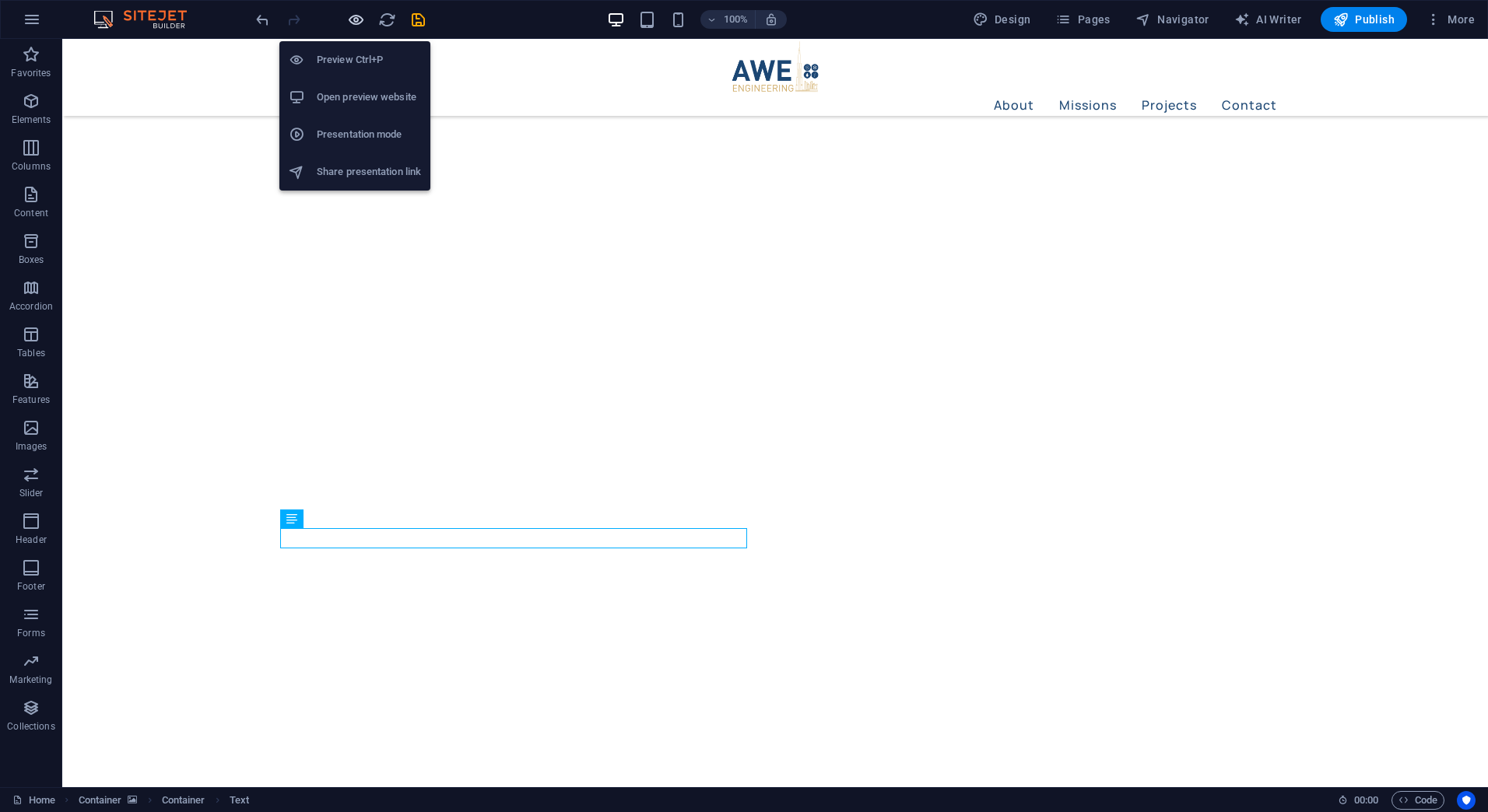
click at [356, 13] on icon "button" at bounding box center [356, 20] width 18 height 18
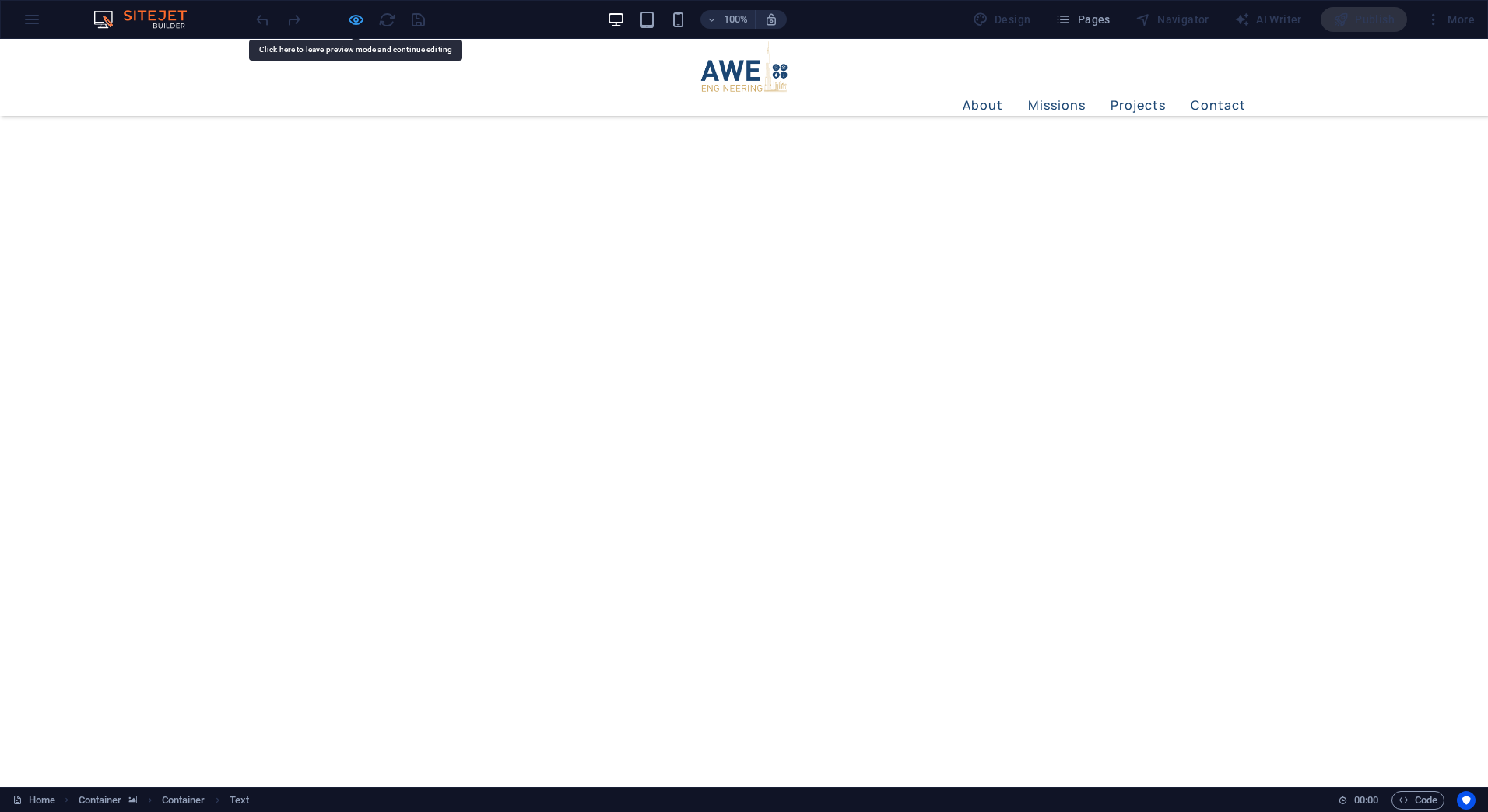
click at [353, 16] on icon "button" at bounding box center [356, 20] width 18 height 18
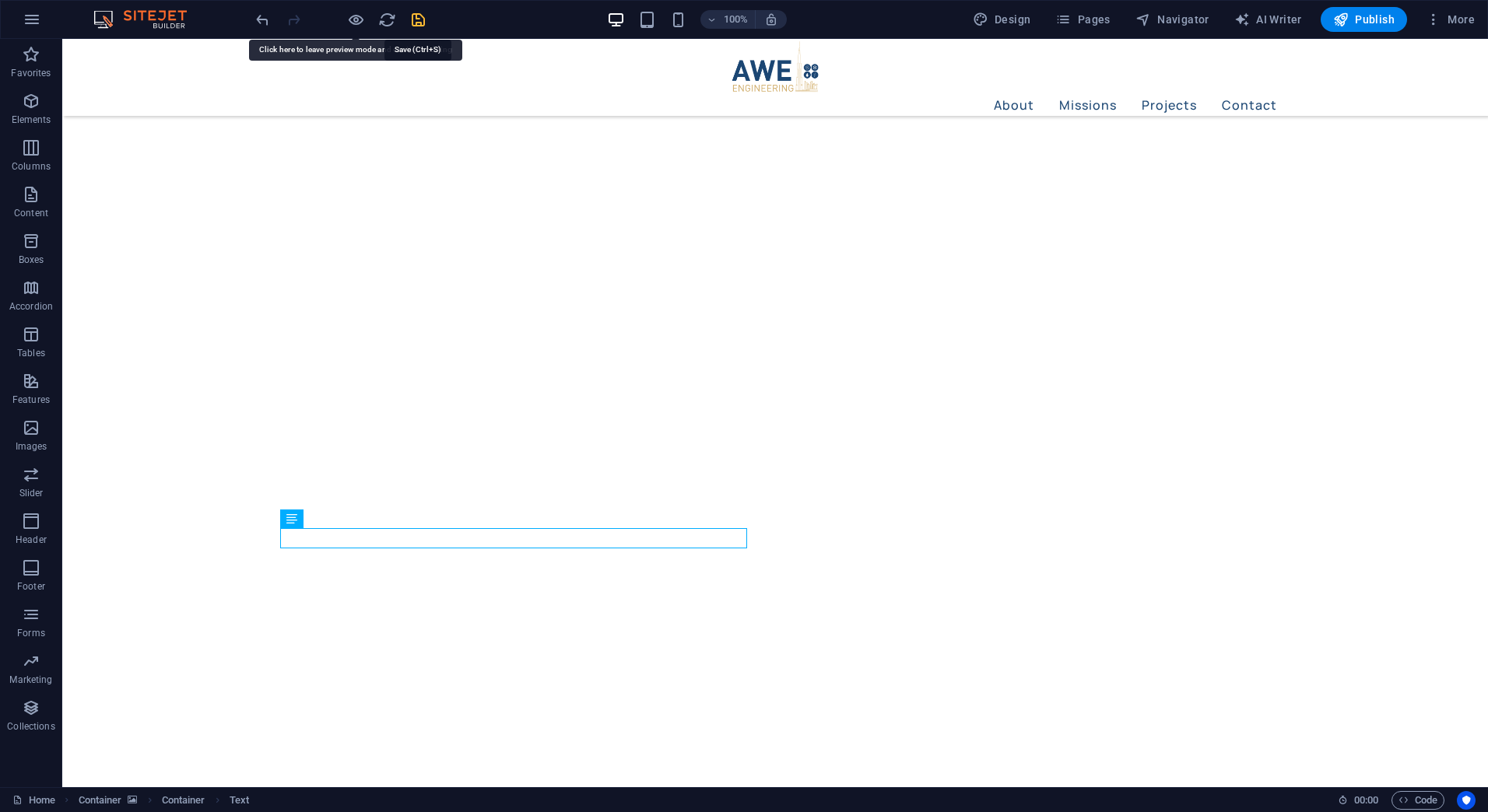
click at [418, 17] on icon "save" at bounding box center [418, 20] width 18 height 18
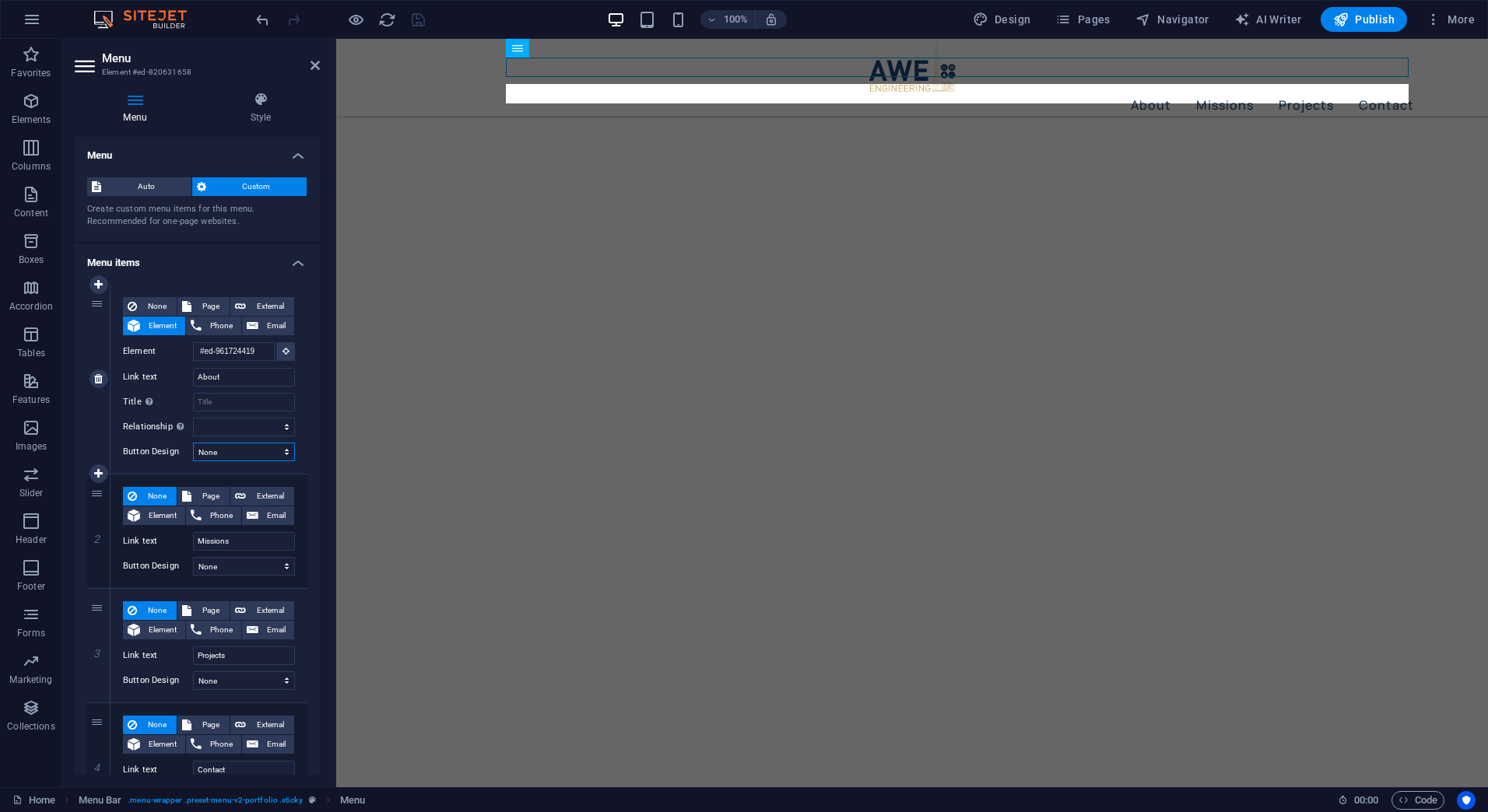
click at [233, 454] on select "None Default Primary Secondary" at bounding box center [244, 452] width 102 height 19
select select "primary"
click at [193, 443] on select "None Default Primary Secondary" at bounding box center [244, 452] width 102 height 19
select select
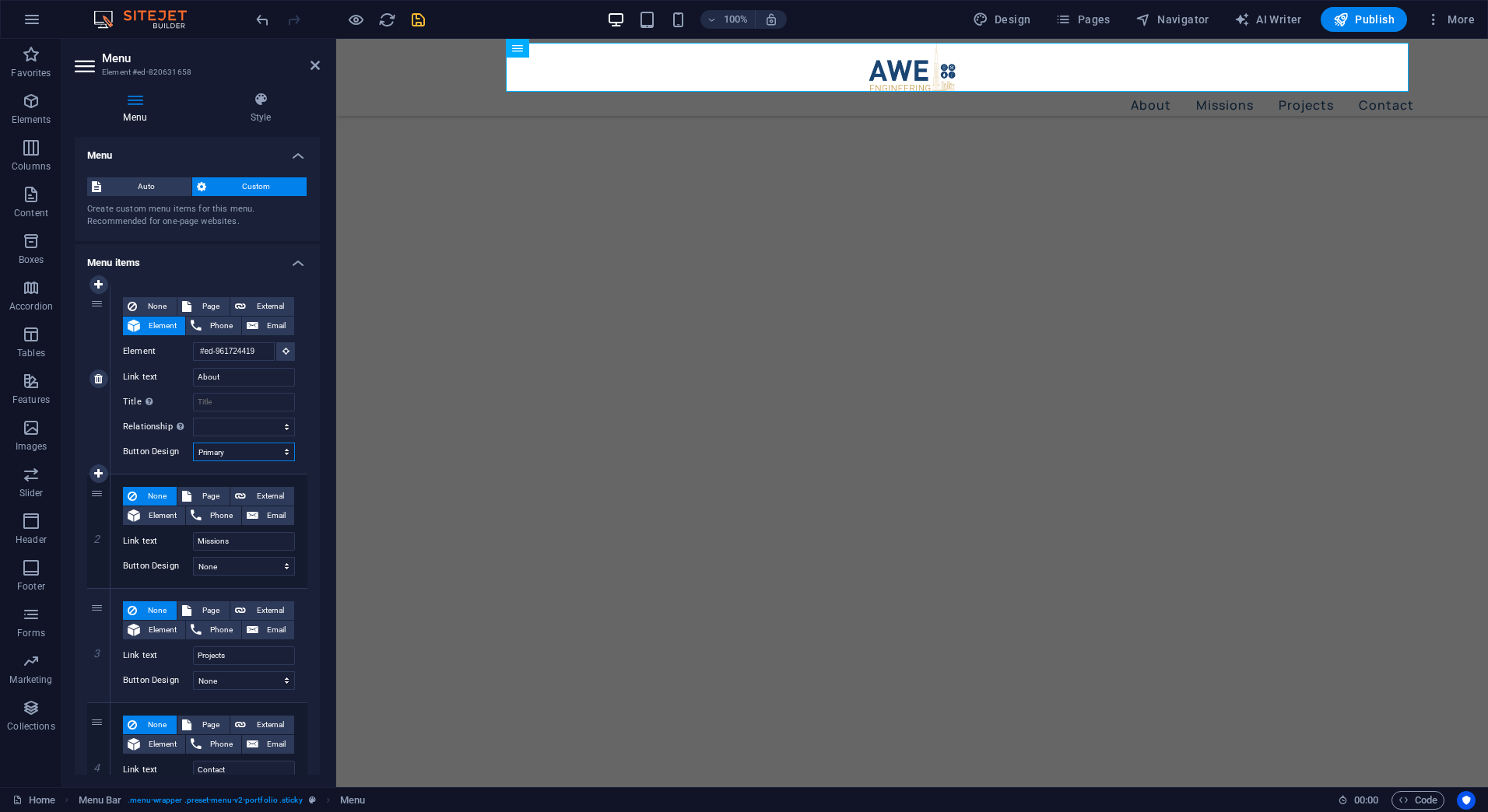
click at [238, 456] on select "None Default Primary Secondary" at bounding box center [244, 452] width 102 height 19
click at [193, 443] on select "None Default Primary Secondary" at bounding box center [244, 452] width 102 height 19
drag, startPoint x: 238, startPoint y: 454, endPoint x: 239, endPoint y: 463, distance: 9.1
click at [238, 454] on select "None Default Primary Secondary" at bounding box center [244, 452] width 102 height 19
select select "secondary"
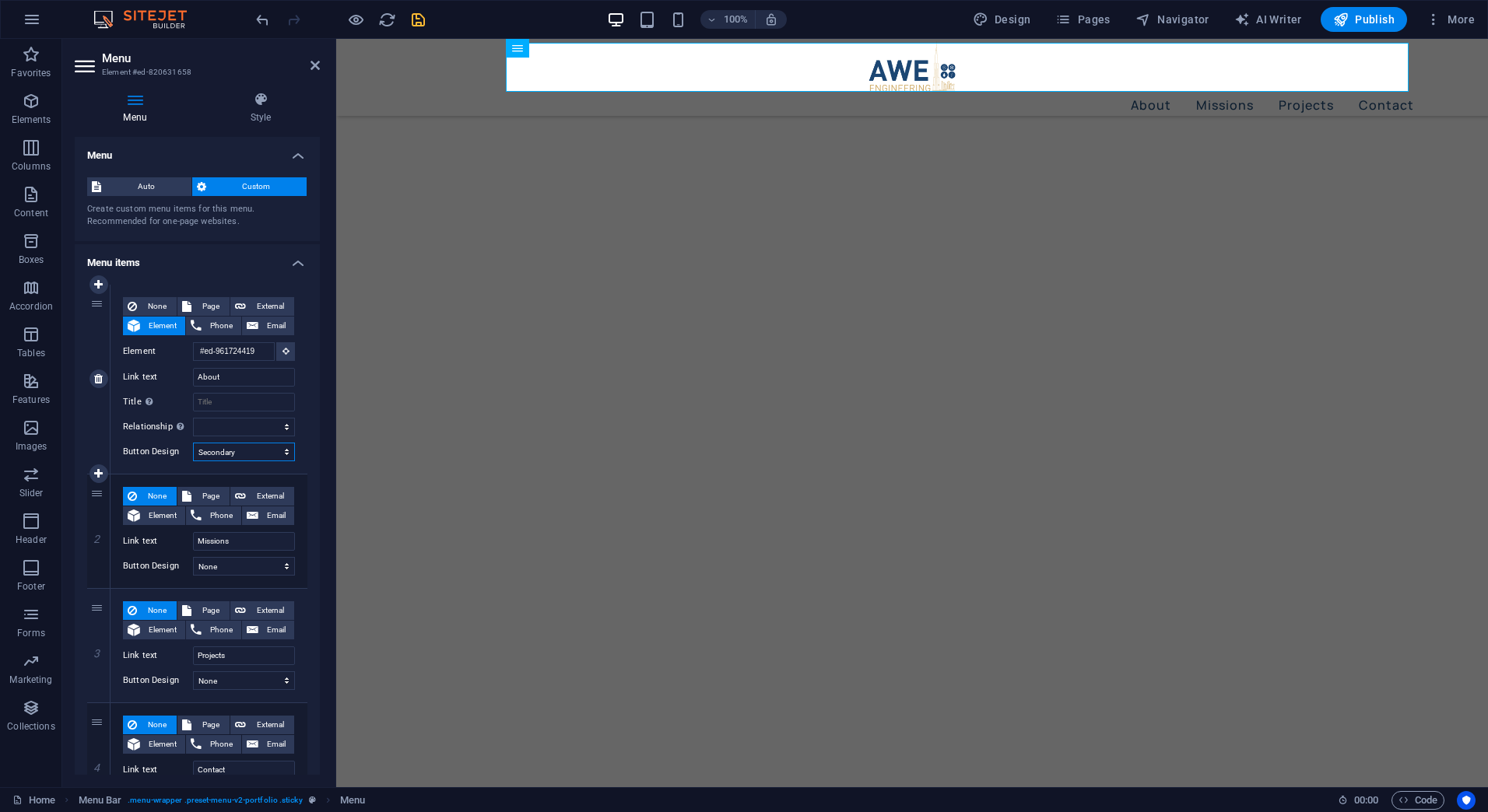
click at [193, 443] on select "None Default Primary Secondary" at bounding box center [244, 452] width 102 height 19
select select
click at [238, 452] on select "None Default Primary Secondary" at bounding box center [244, 452] width 102 height 19
select select "default"
click at [193, 443] on select "None Default Primary Secondary" at bounding box center [244, 452] width 102 height 19
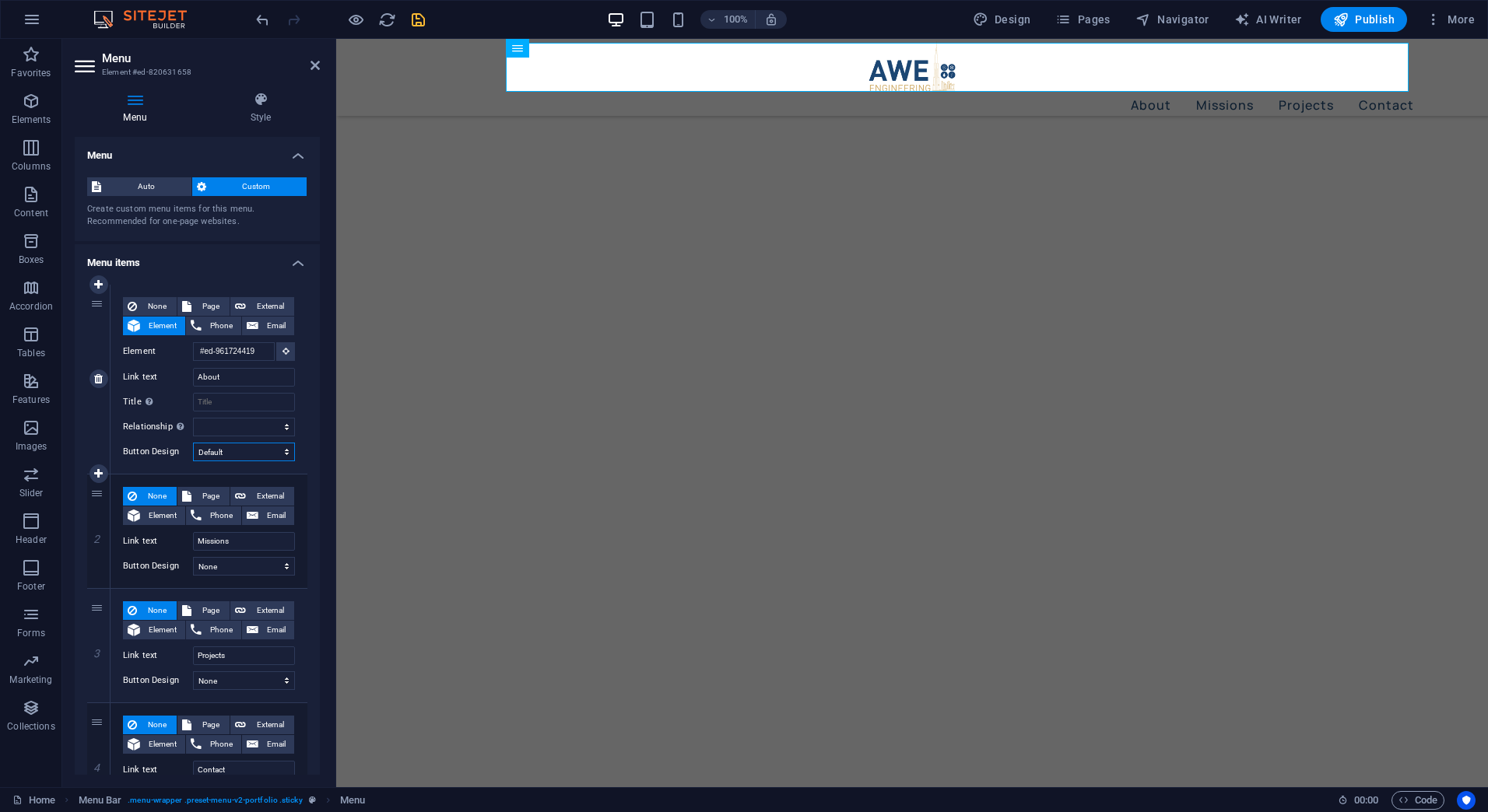
select select
click at [234, 448] on select "None Default Primary Secondary" at bounding box center [244, 452] width 102 height 19
select select
click at [193, 443] on select "None Default Primary Secondary" at bounding box center [244, 452] width 102 height 19
select select
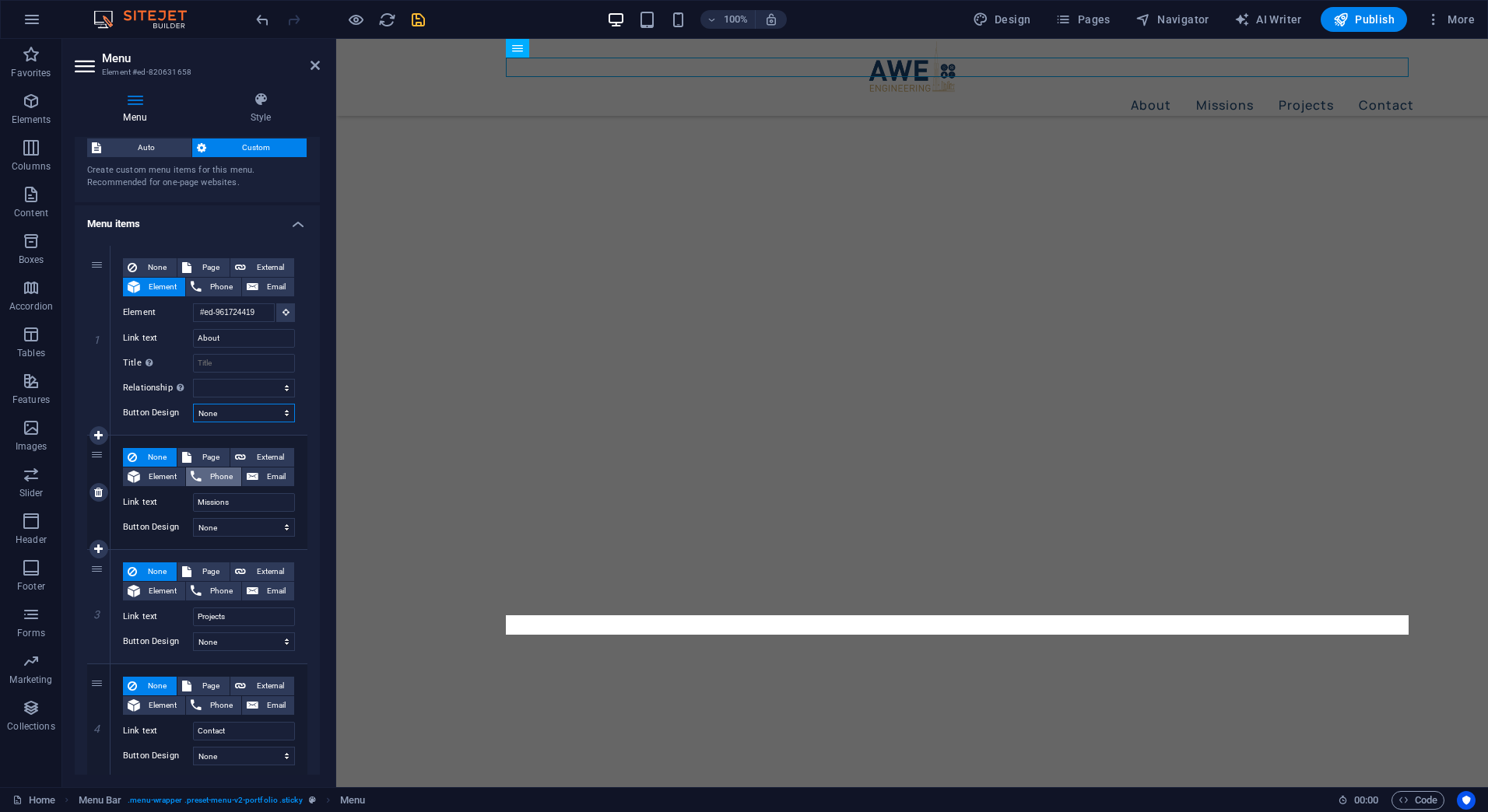
scroll to position [54, 0]
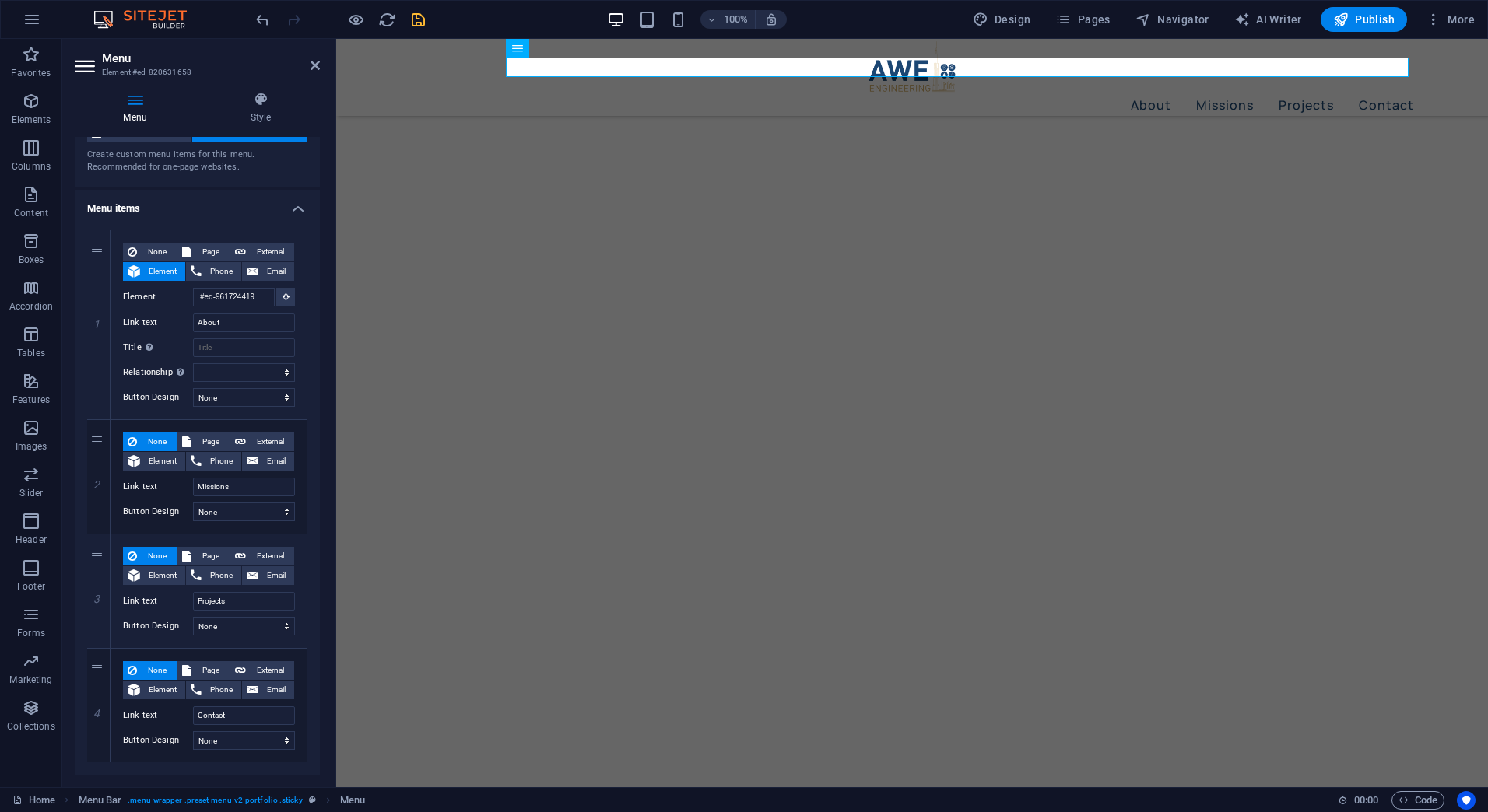
click at [428, 16] on div "100% Design Pages Navigator AI Writer Publish More" at bounding box center [867, 19] width 1228 height 25
click at [423, 19] on icon "save" at bounding box center [418, 20] width 18 height 18
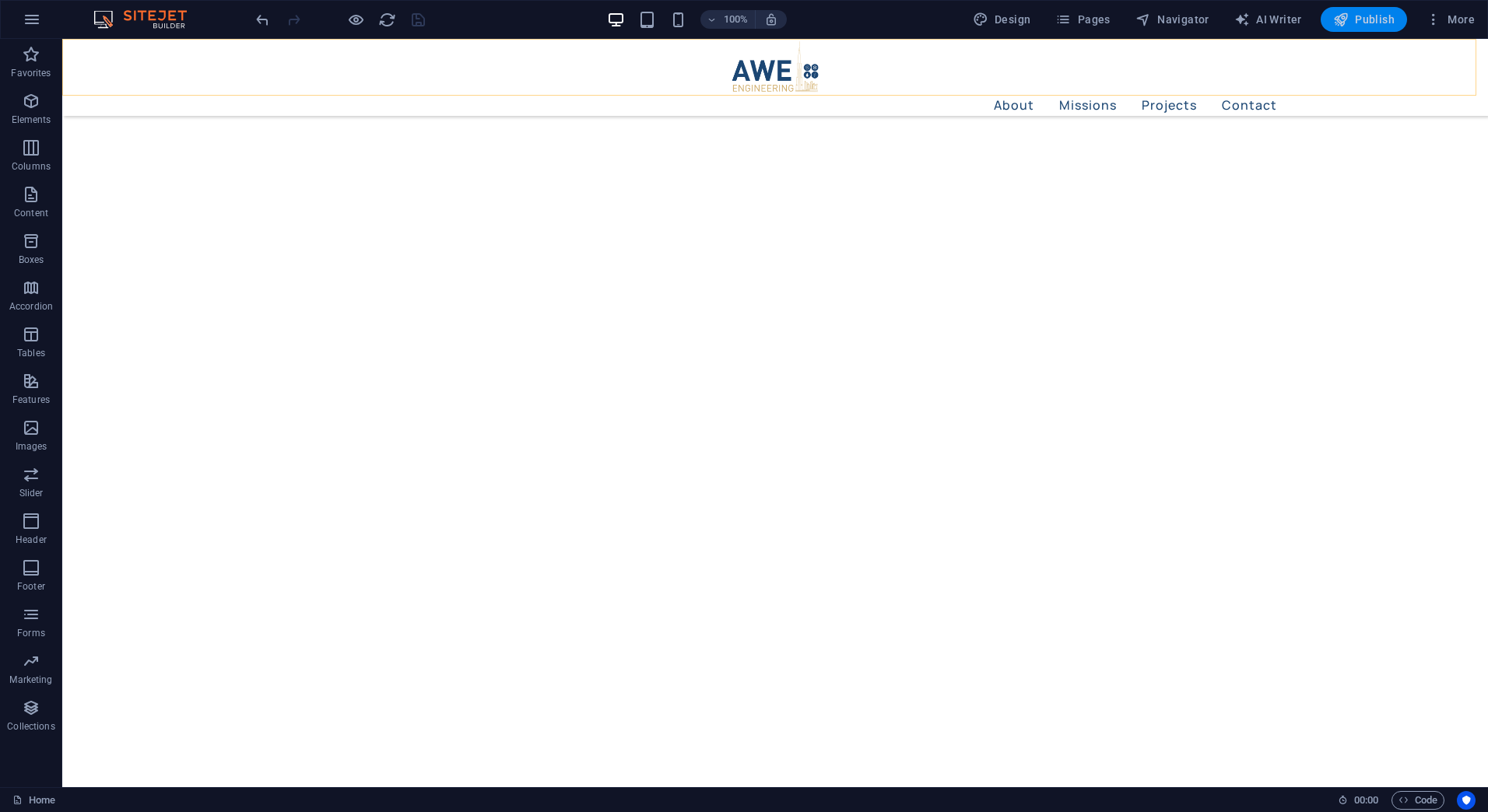
click at [1361, 8] on button "Publish" at bounding box center [1363, 19] width 87 height 25
